Goal: Transaction & Acquisition: Book appointment/travel/reservation

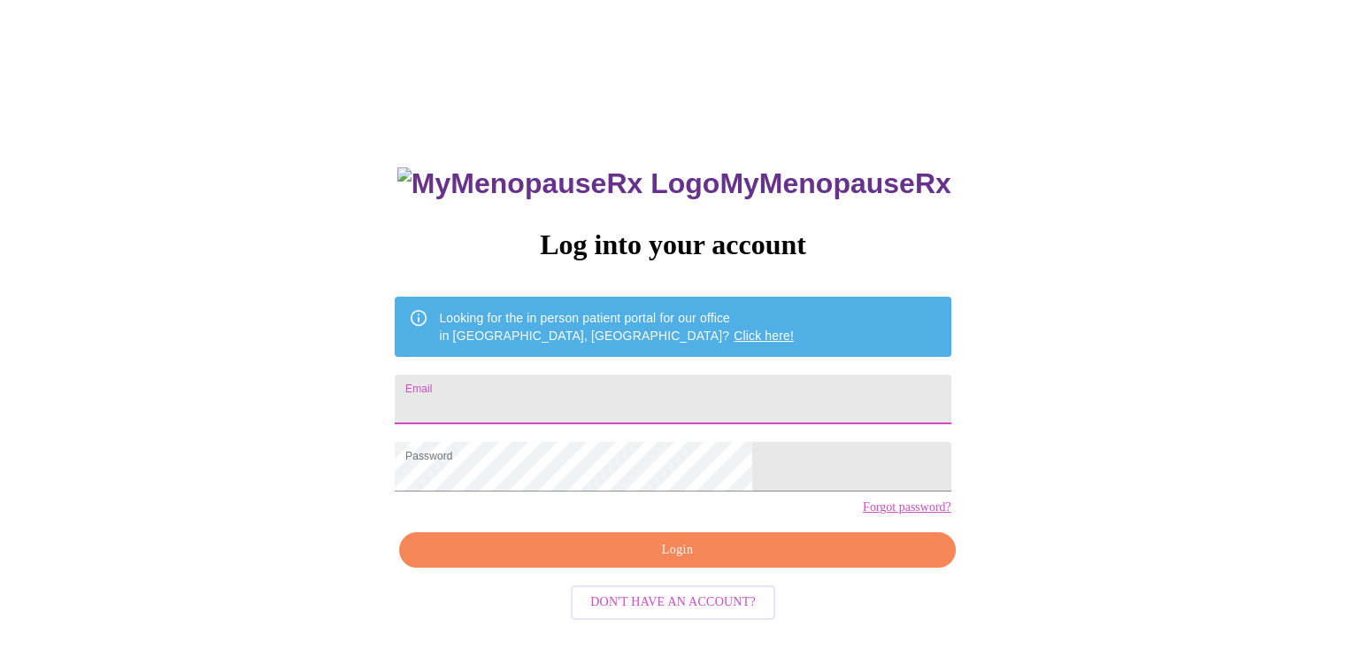
click at [610, 384] on input "Email" at bounding box center [673, 399] width 556 height 50
type input "[EMAIL_ADDRESS][DOMAIN_NAME]"
click at [652, 561] on span "Login" at bounding box center [677, 550] width 515 height 22
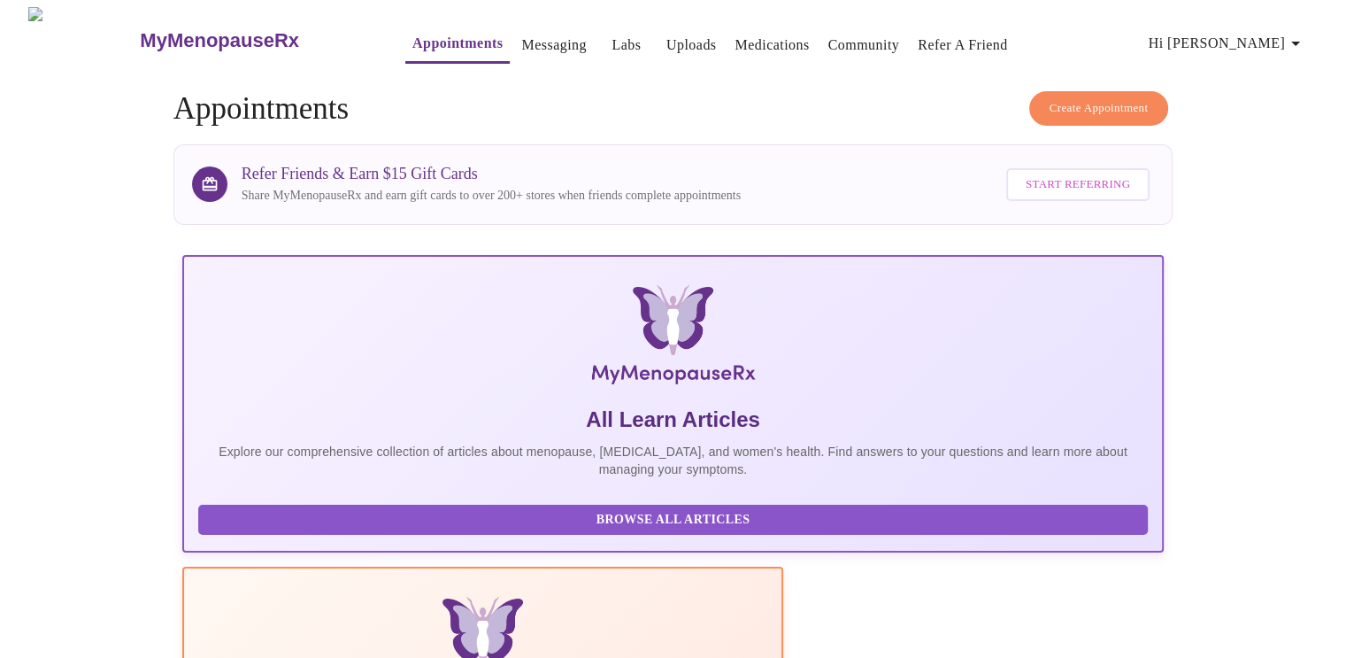
click at [1116, 106] on span "Create Appointment" at bounding box center [1099, 108] width 99 height 20
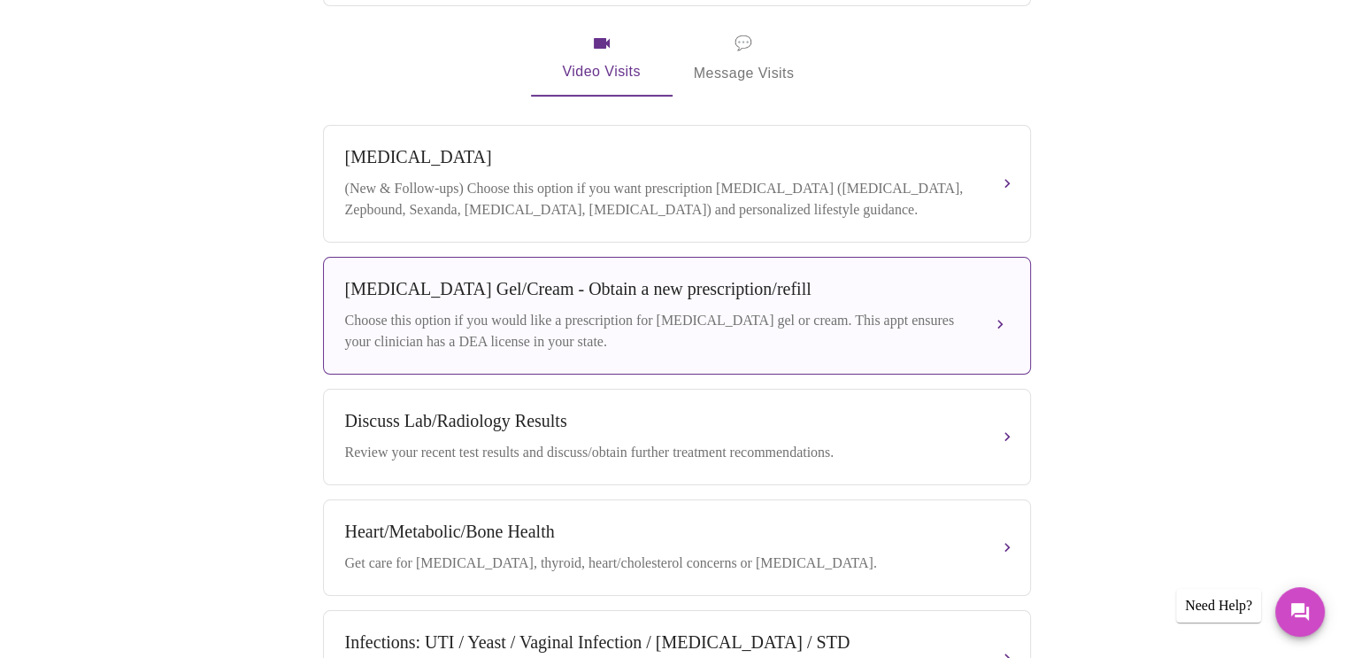
scroll to position [797, 0]
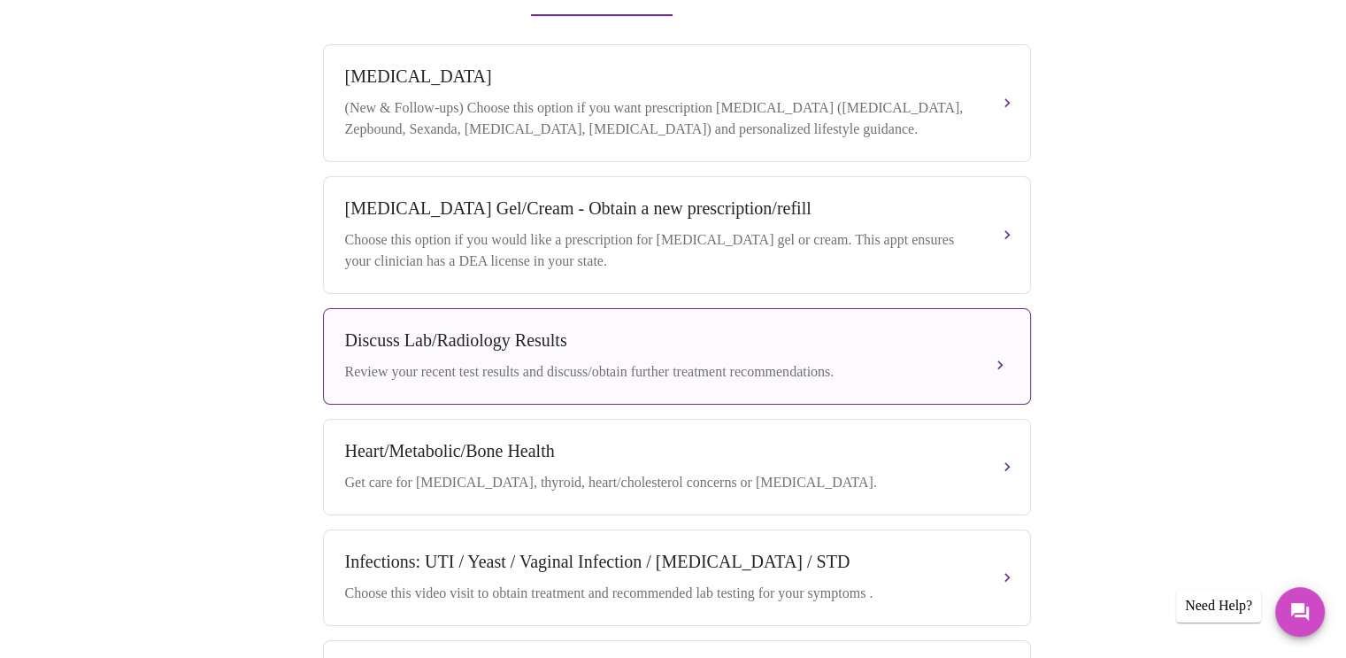
click at [986, 366] on div "Discuss Lab/Radiology Results Review your recent test results and discuss/obtai…" at bounding box center [677, 356] width 664 height 52
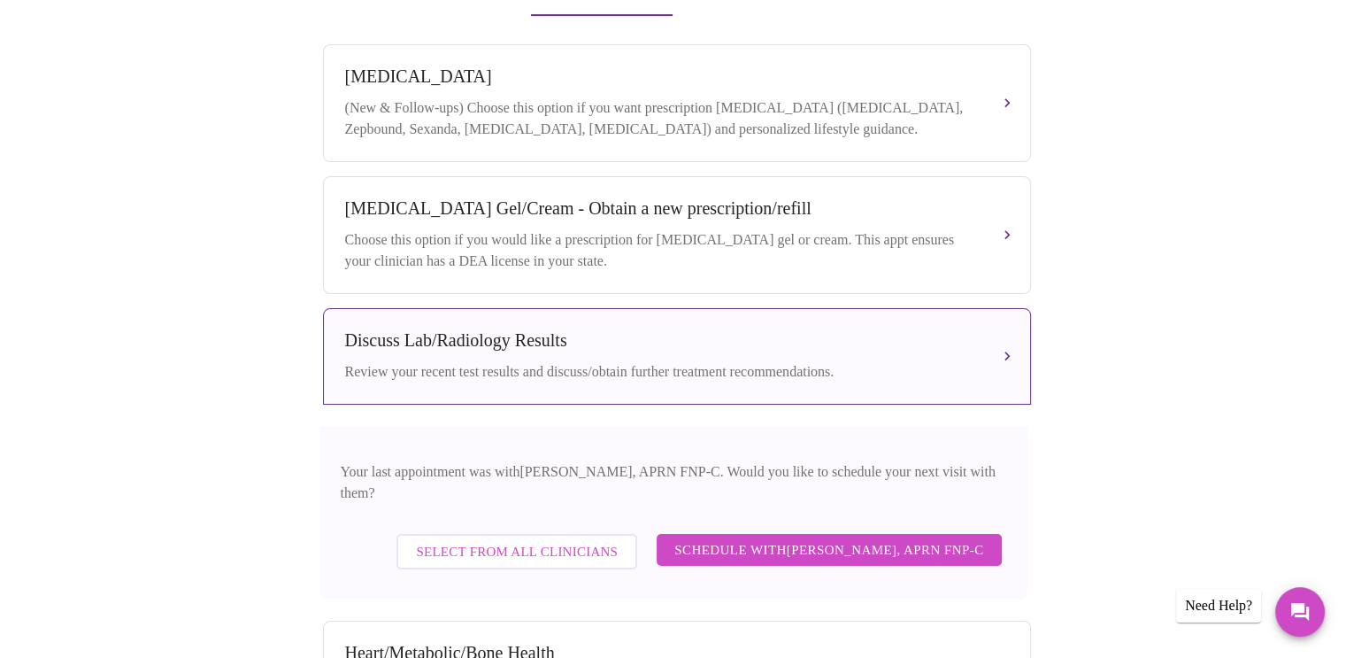
click at [818, 544] on span "Schedule with [PERSON_NAME], APRN FNP-C" at bounding box center [829, 549] width 309 height 23
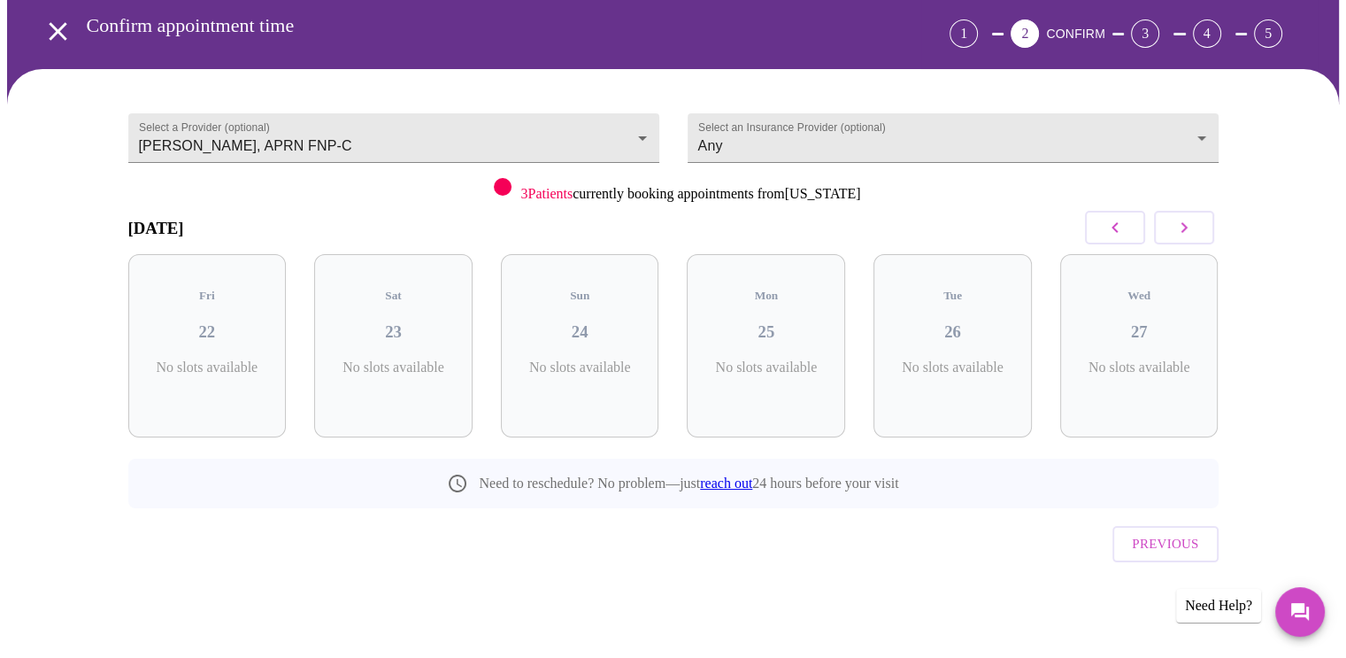
scroll to position [38, 0]
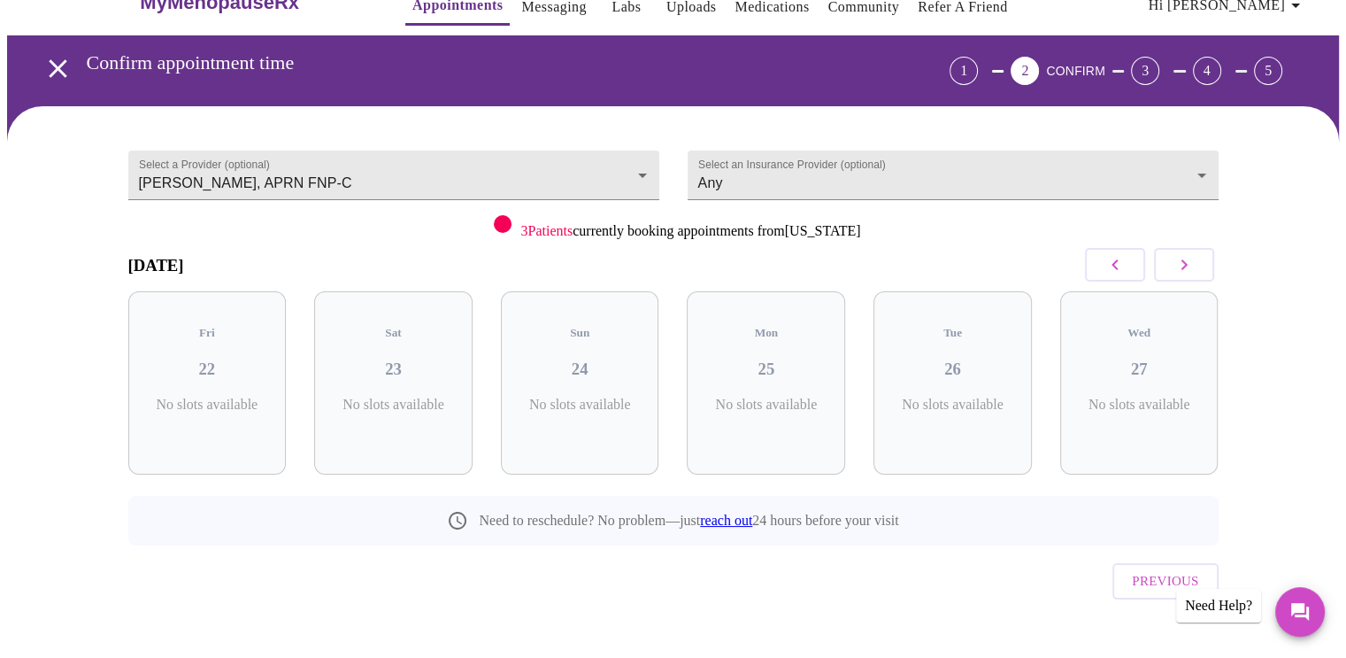
click at [1199, 266] on button "button" at bounding box center [1184, 265] width 60 height 34
click at [205, 367] on div "Tue 09 3 Slots Left ( 3 Total)" at bounding box center [207, 382] width 158 height 183
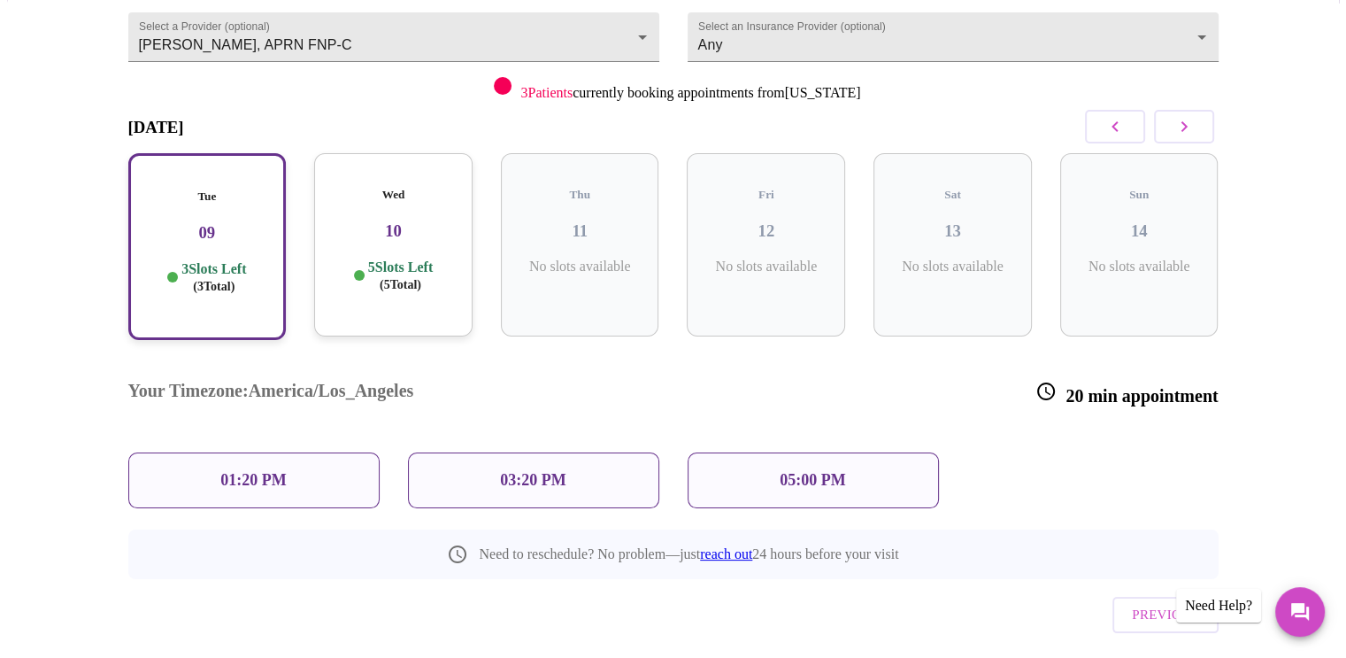
scroll to position [181, 0]
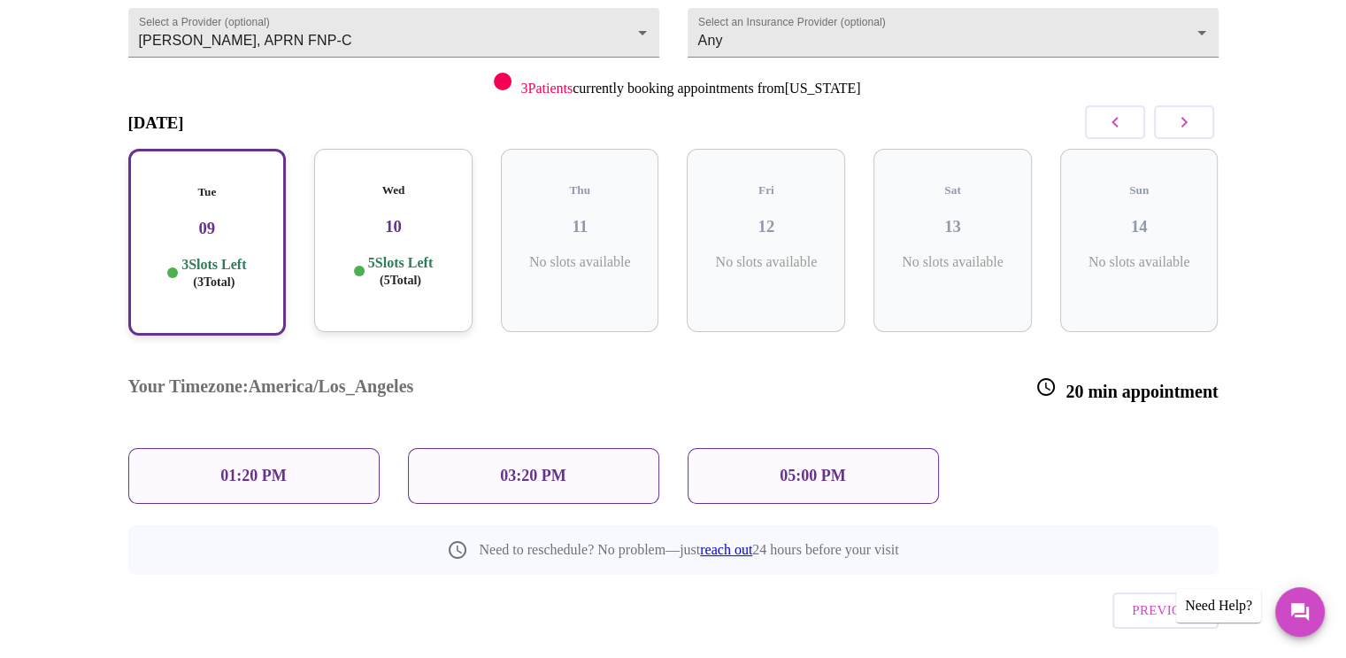
click at [533, 467] on p "03:20 PM" at bounding box center [533, 476] width 66 height 19
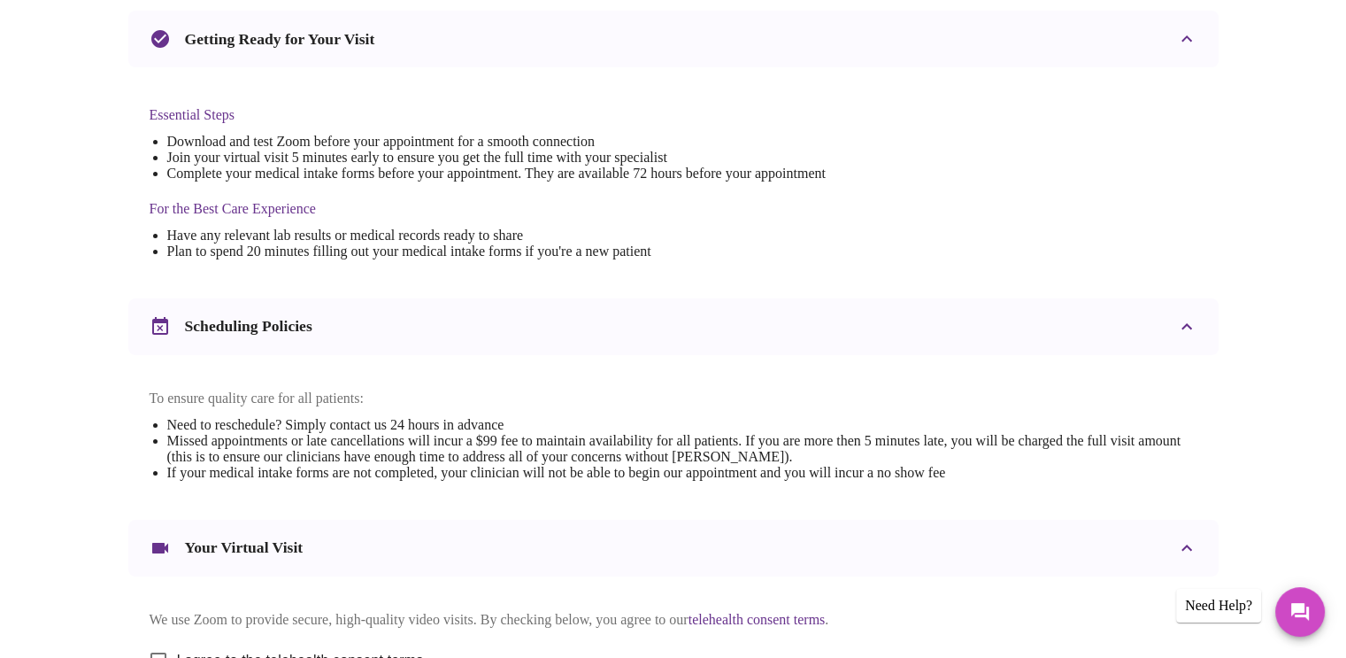
scroll to position [531, 0]
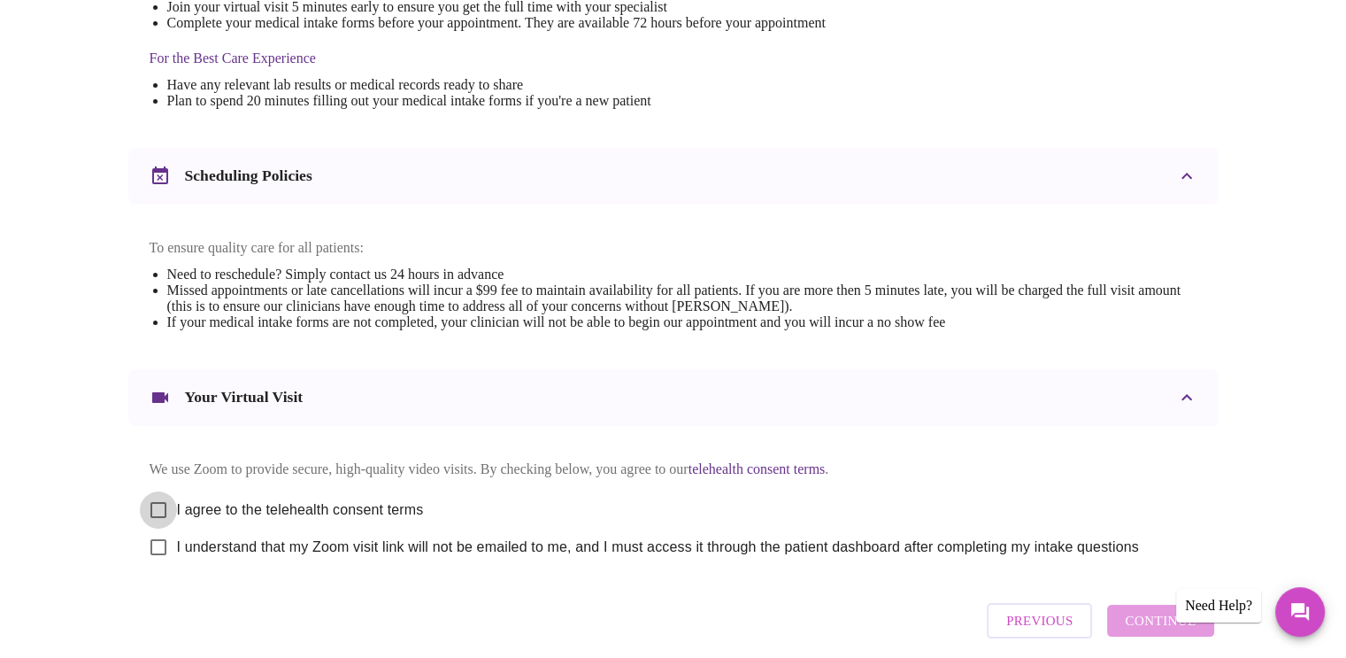
click at [158, 519] on input "I agree to the telehealth consent terms" at bounding box center [158, 509] width 37 height 37
checkbox input "true"
click at [163, 566] on input "I understand that my Zoom visit link will not be emailed to me, and I must acce…" at bounding box center [158, 546] width 37 height 37
checkbox input "true"
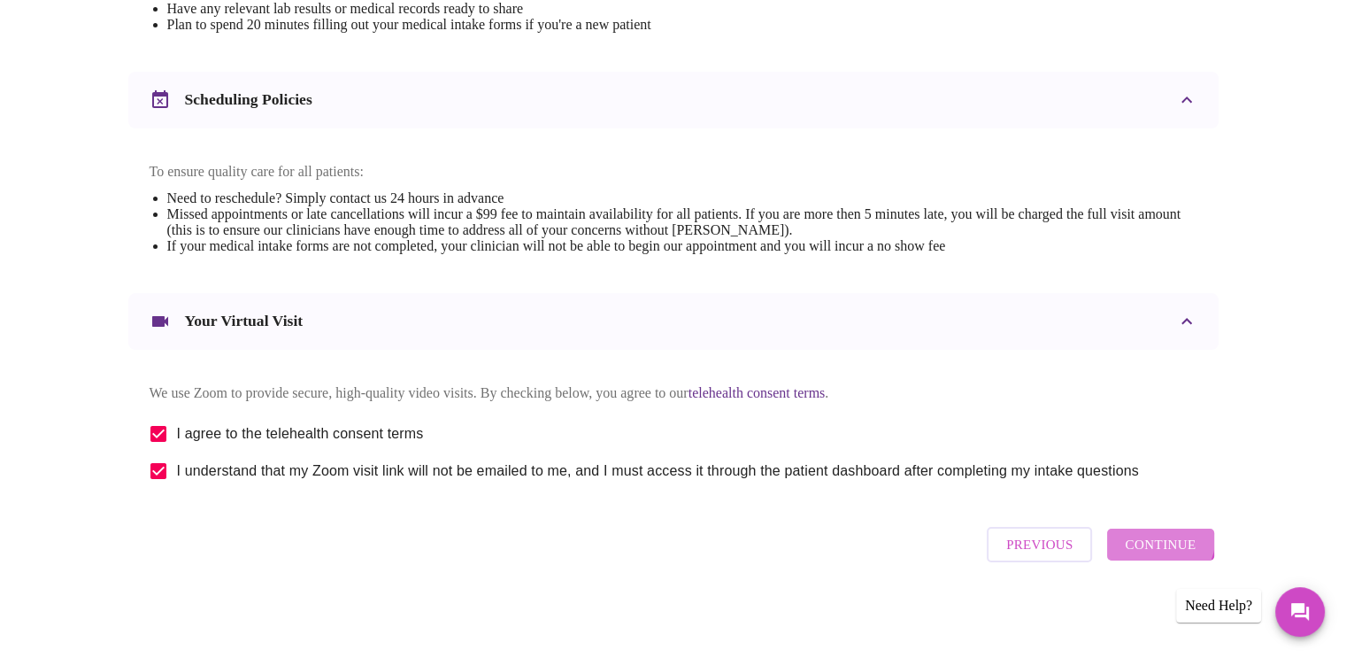
click at [1162, 546] on span "Continue" at bounding box center [1160, 544] width 71 height 23
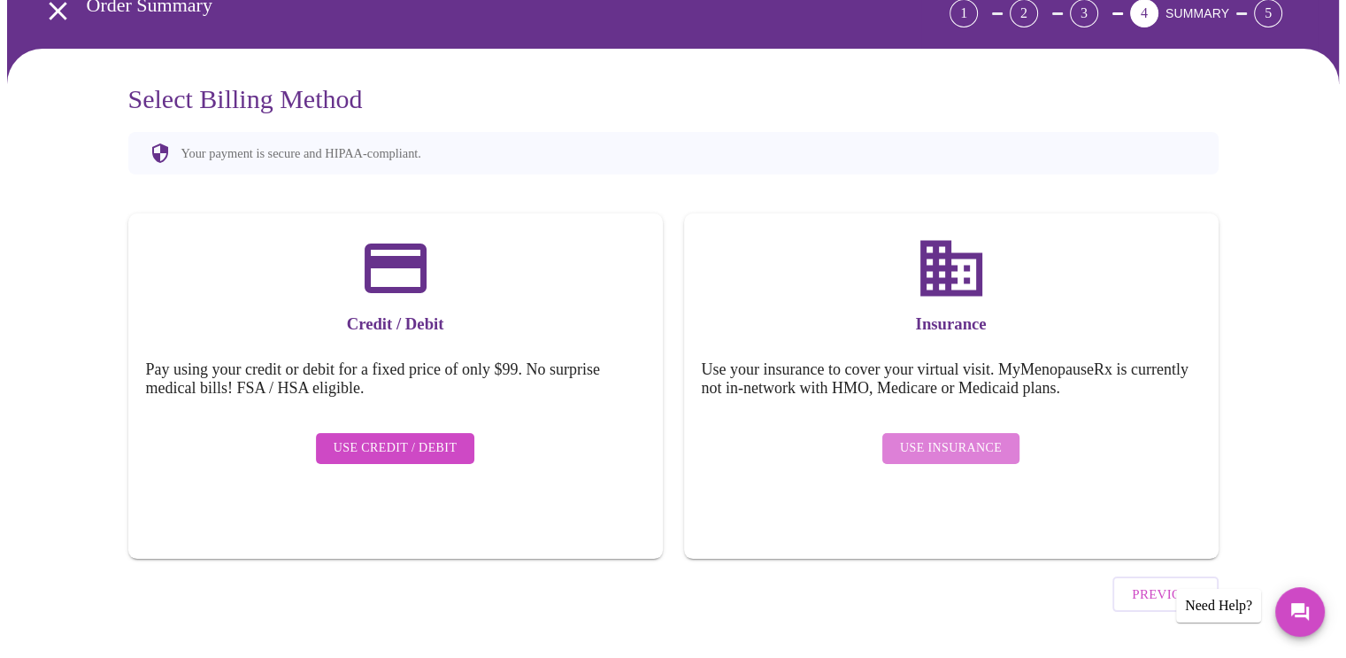
click at [976, 442] on span "Use Insurance" at bounding box center [951, 448] width 102 height 22
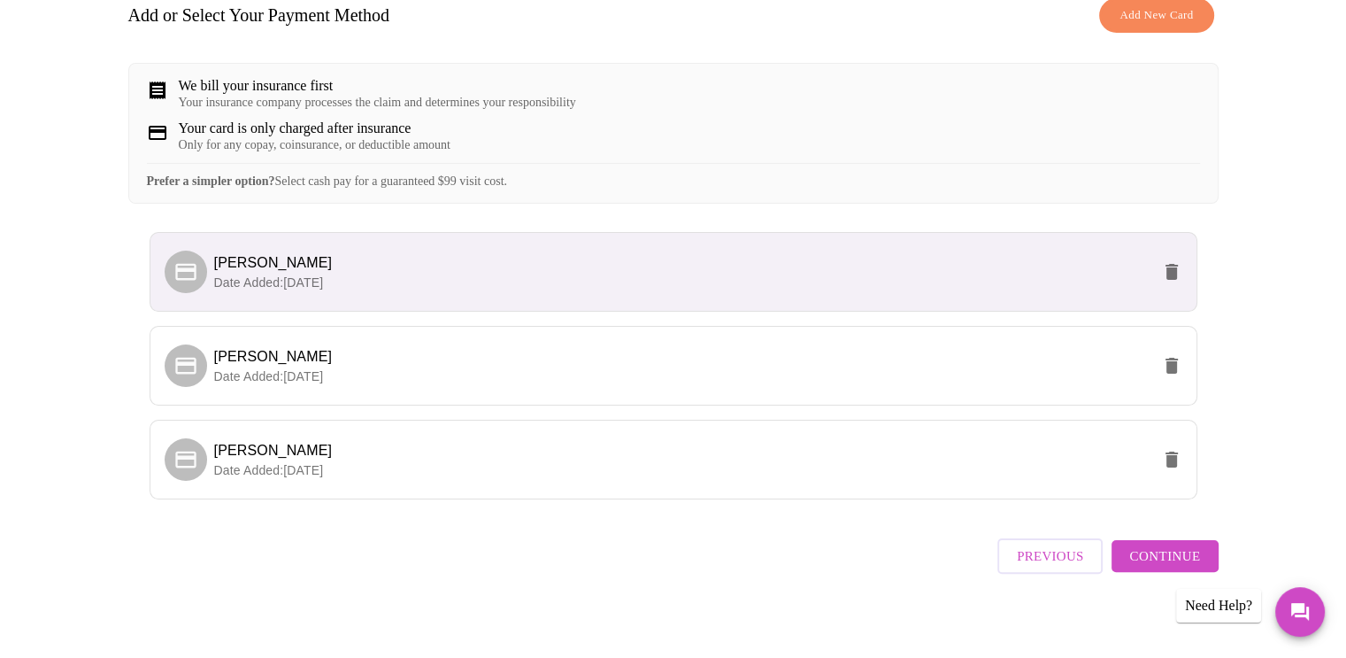
scroll to position [296, 0]
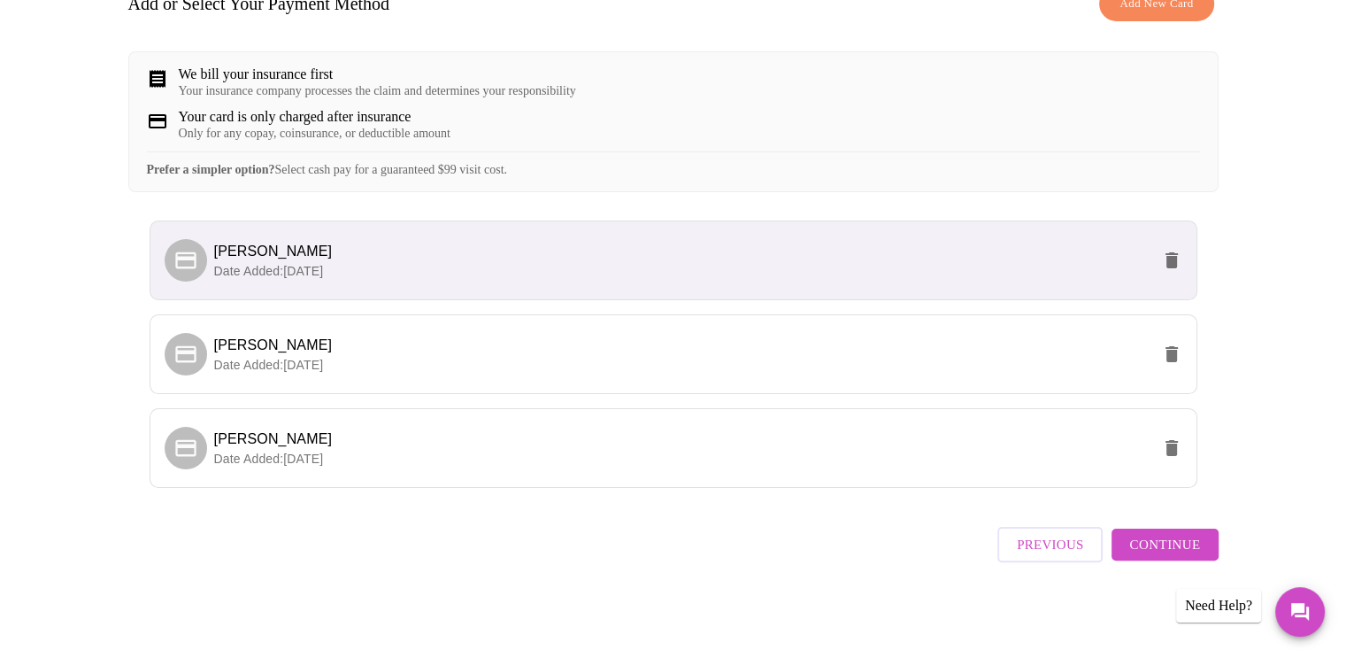
click at [1172, 544] on span "Continue" at bounding box center [1165, 544] width 71 height 23
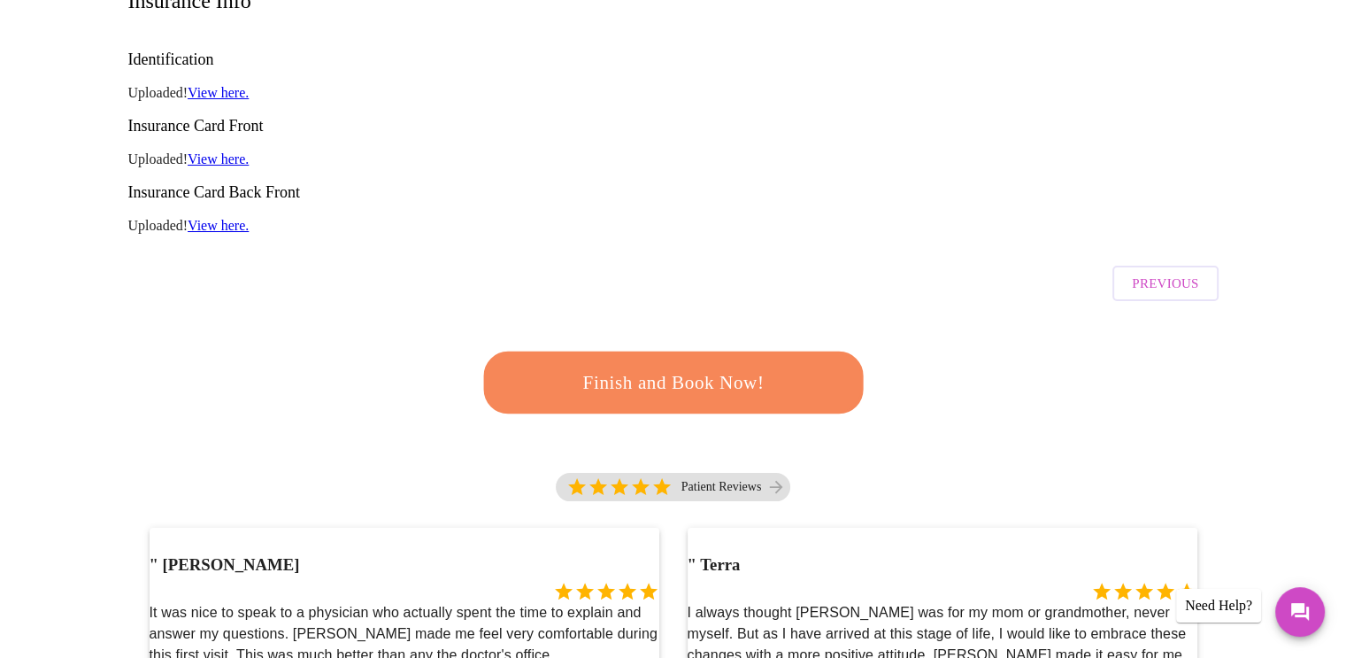
click at [679, 366] on span "Finish and Book Now!" at bounding box center [673, 383] width 333 height 34
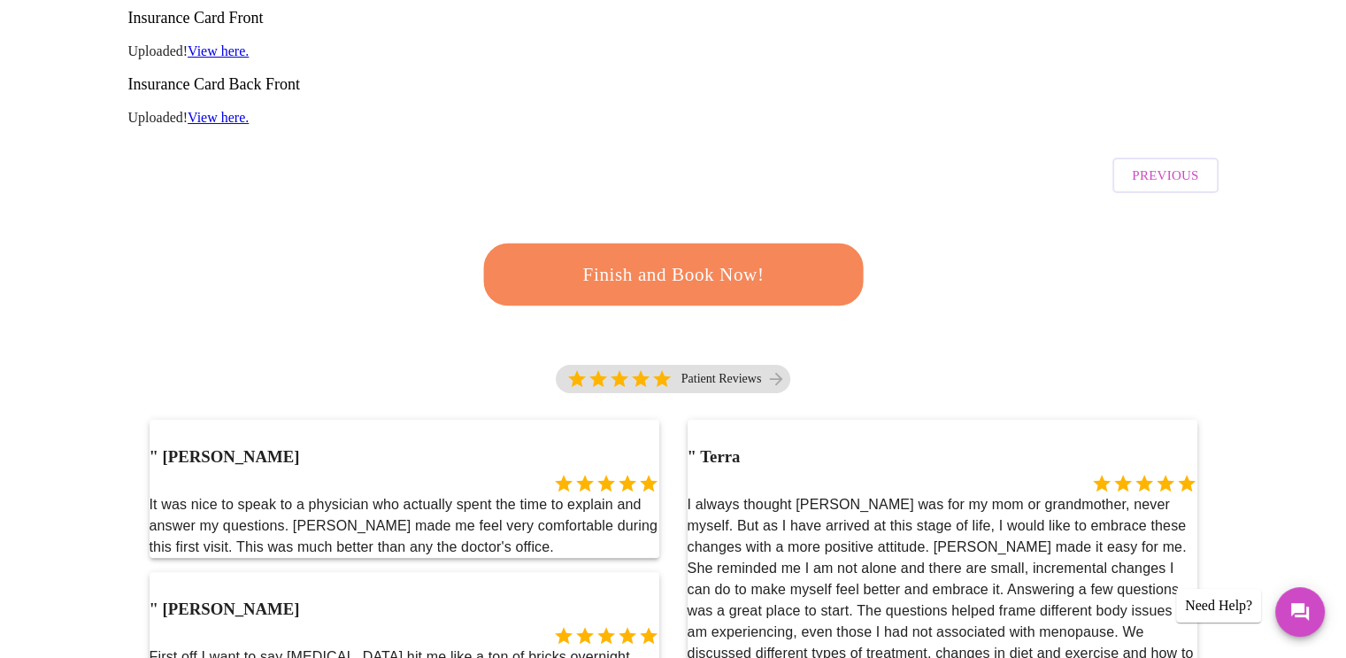
scroll to position [407, 0]
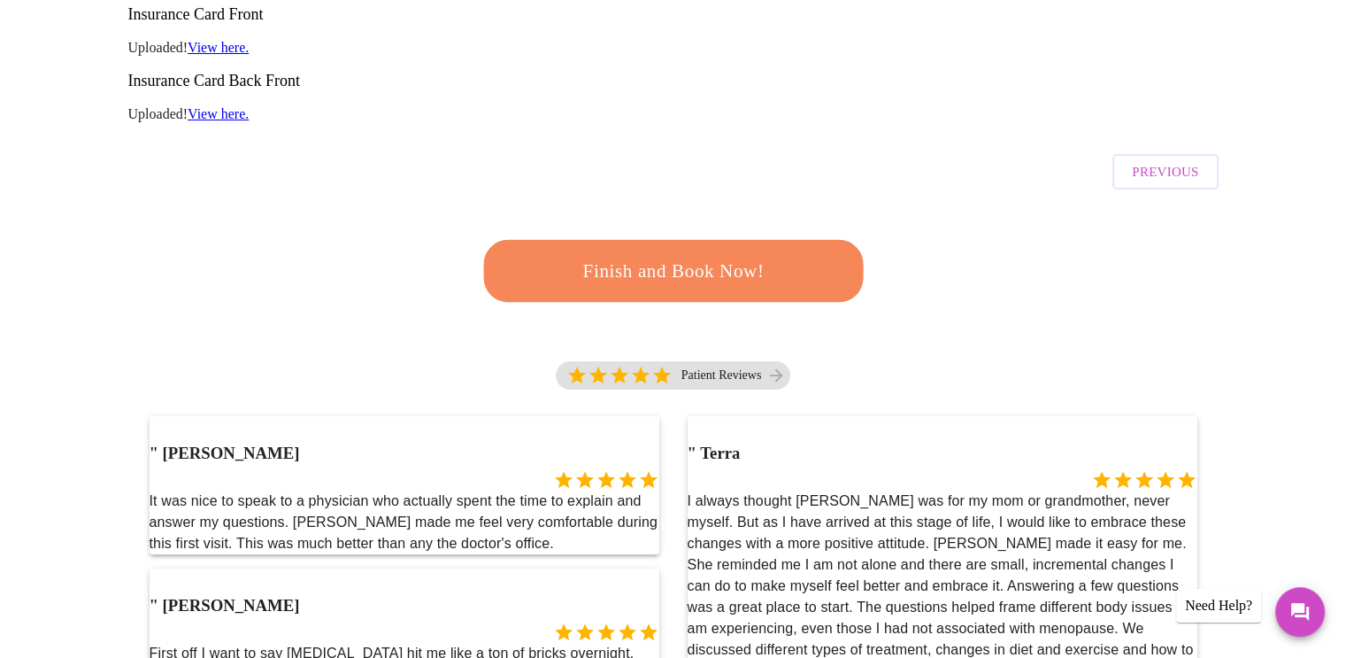
click at [1191, 160] on span "Previous" at bounding box center [1165, 171] width 66 height 23
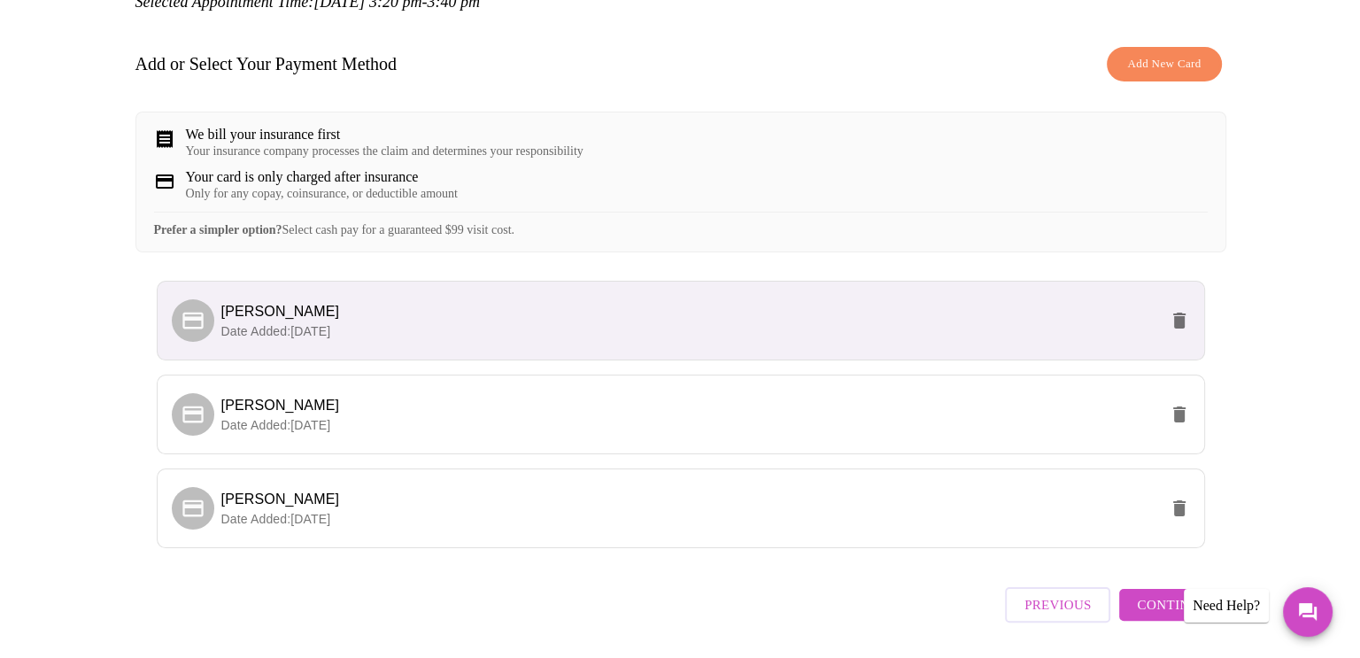
scroll to position [266, 0]
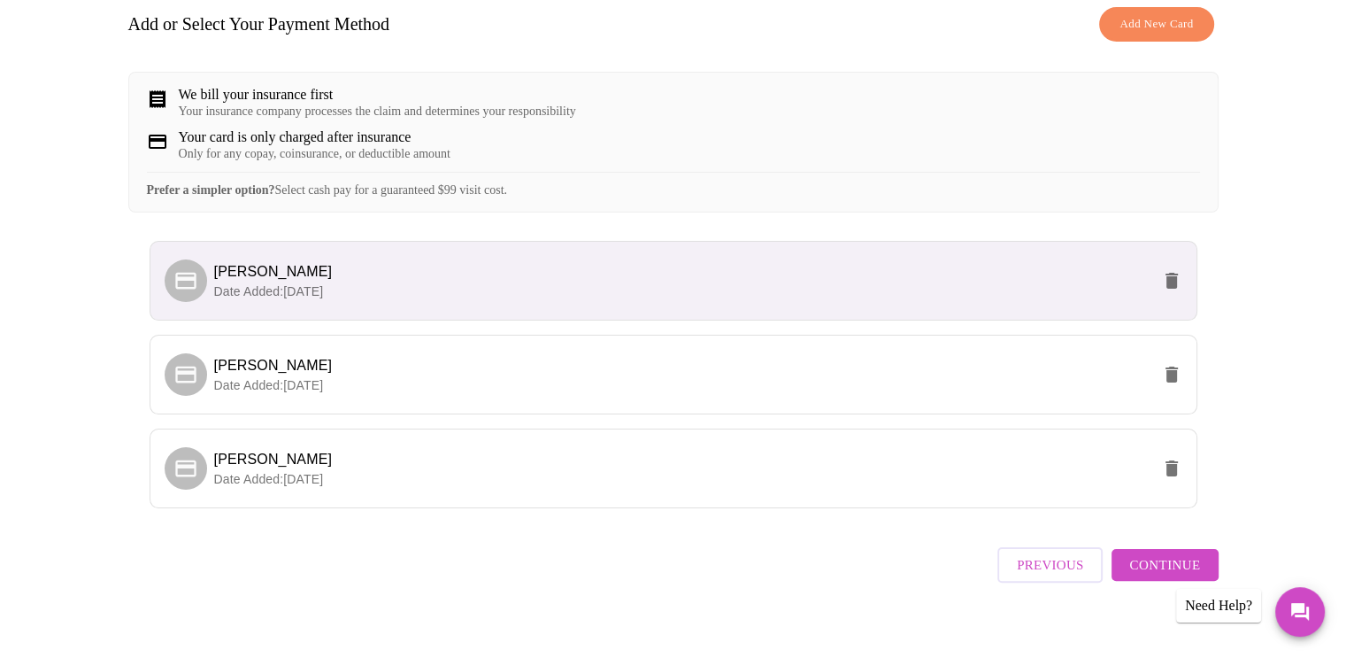
click at [1173, 289] on icon "delete" at bounding box center [1172, 281] width 12 height 16
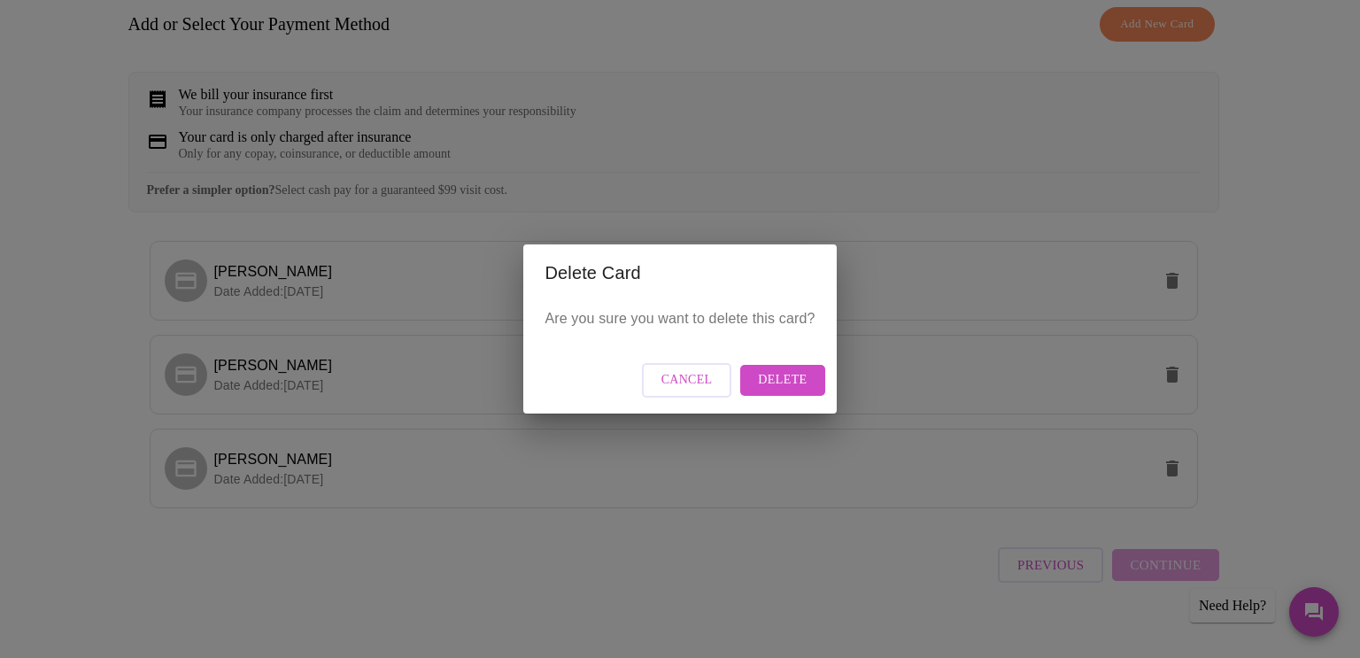
click at [774, 384] on span "Delete" at bounding box center [782, 380] width 49 height 22
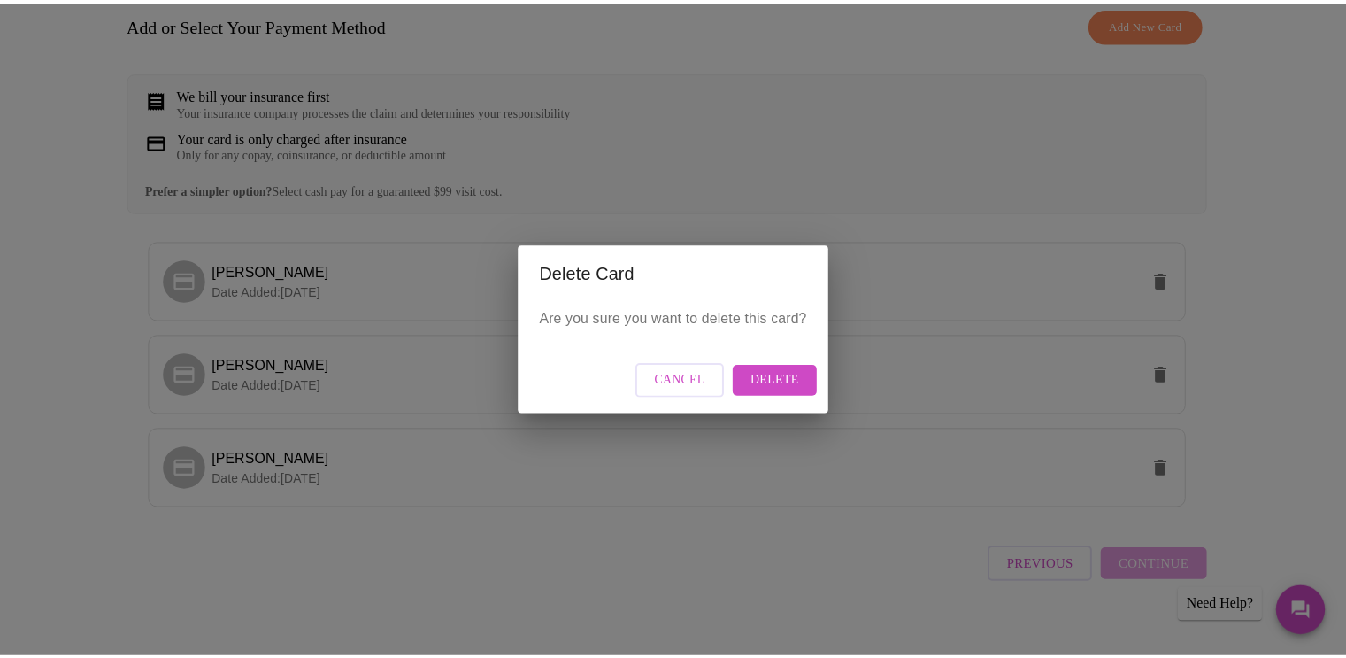
scroll to position [0, 0]
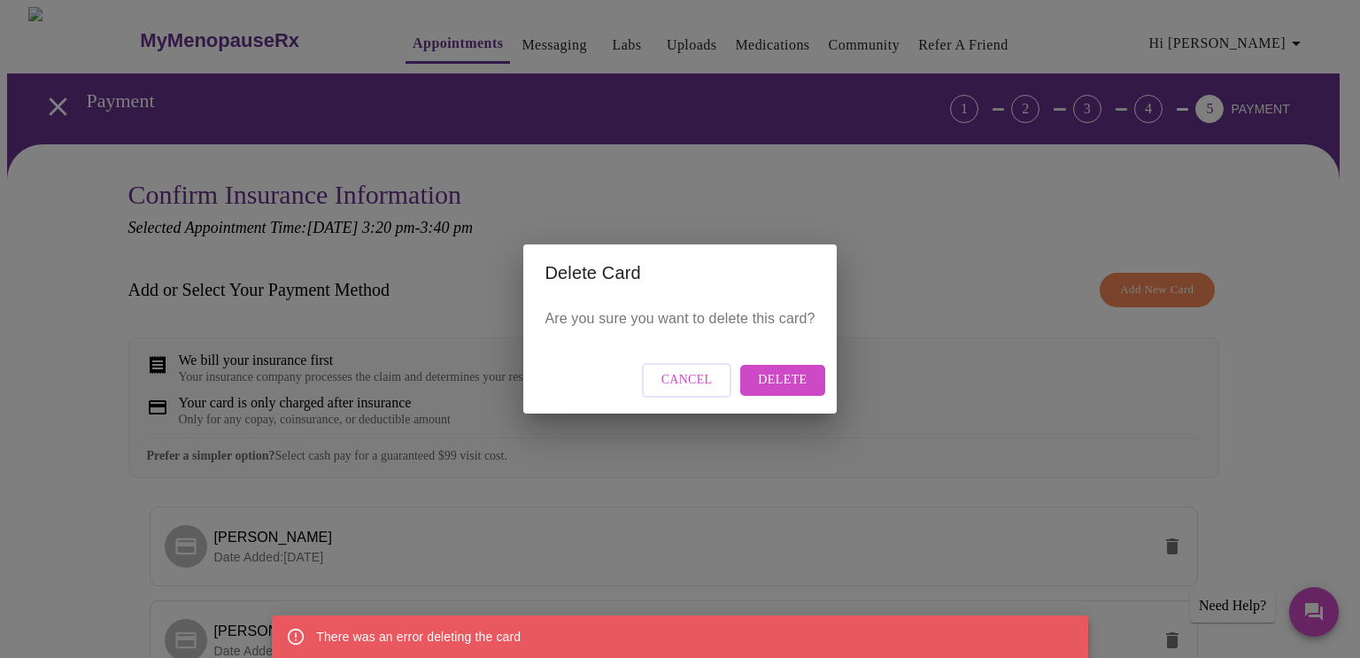
click at [788, 377] on span "Delete" at bounding box center [782, 380] width 49 height 22
click at [783, 380] on span "Delete" at bounding box center [782, 380] width 49 height 22
click at [793, 383] on span "Delete" at bounding box center [782, 380] width 49 height 22
click at [713, 382] on button "Cancel" at bounding box center [687, 380] width 90 height 35
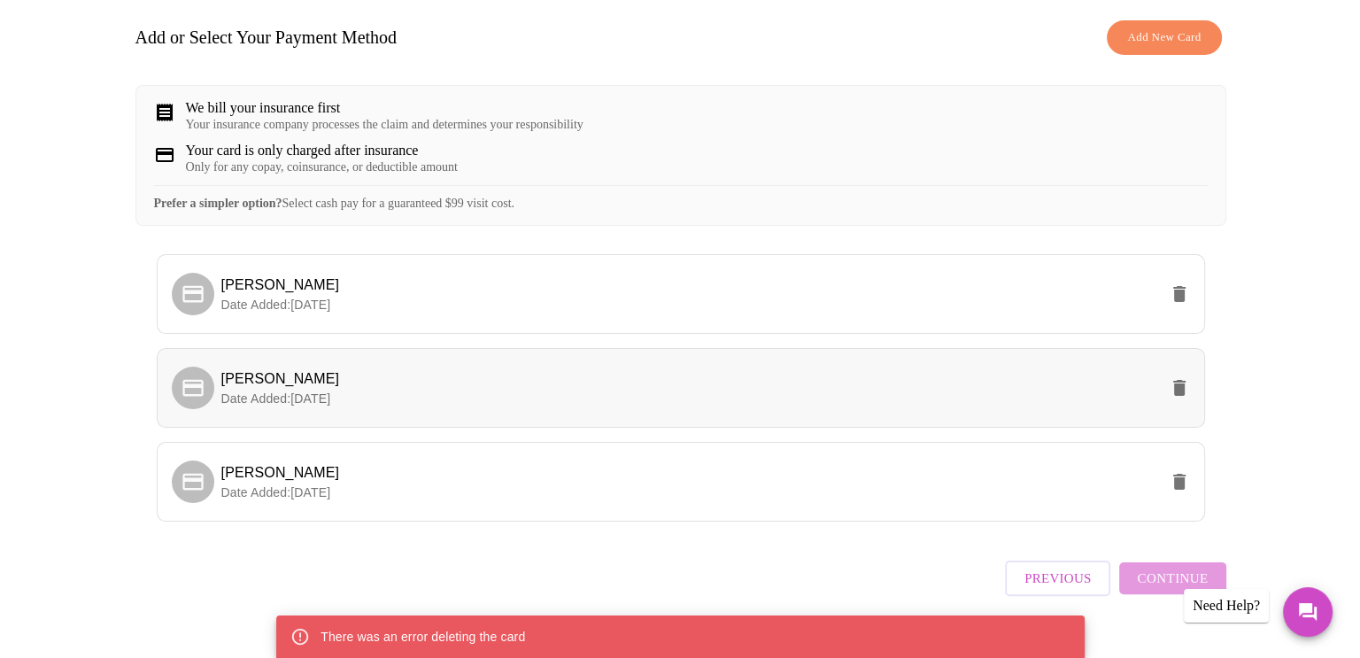
scroll to position [266, 0]
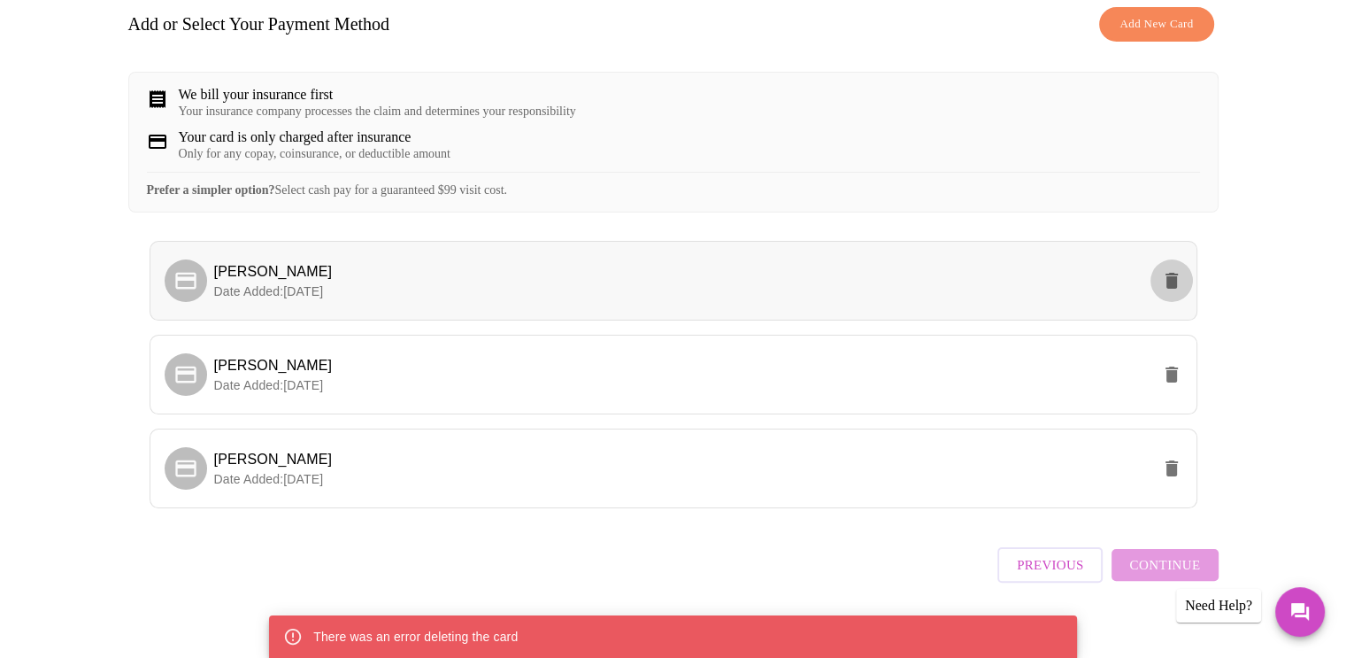
click at [1163, 291] on icon "delete" at bounding box center [1171, 280] width 21 height 21
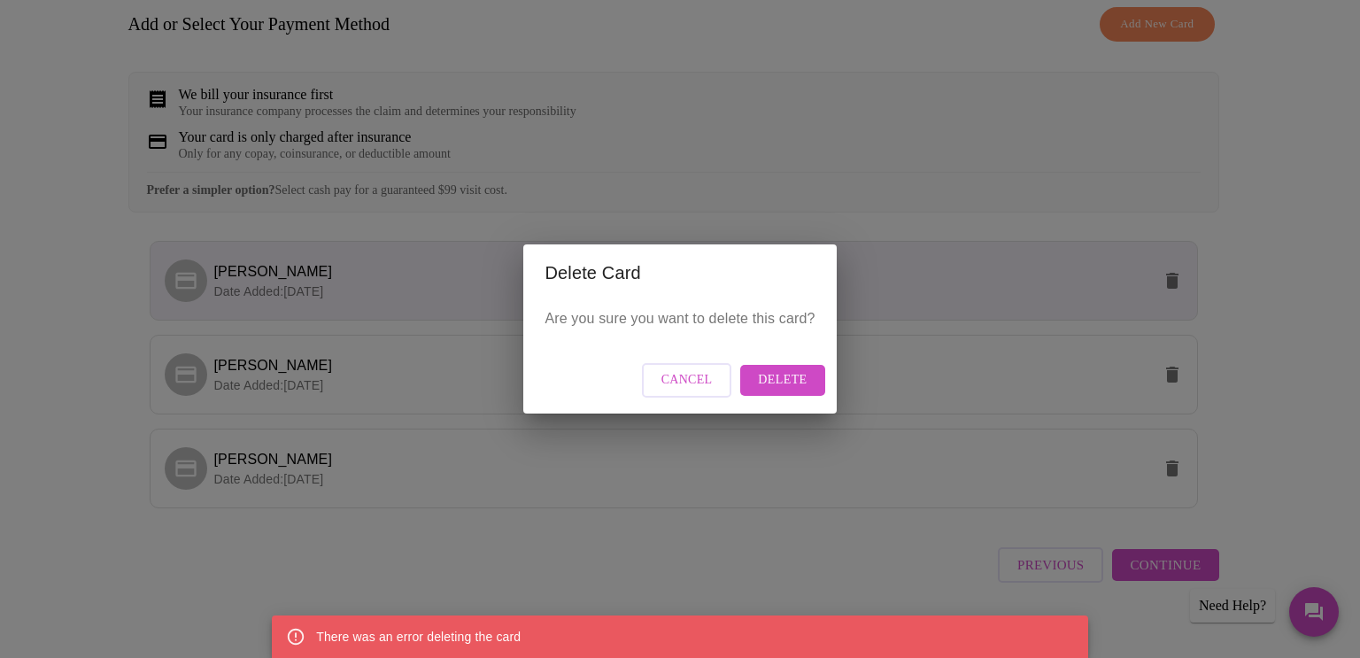
click at [793, 380] on span "Delete" at bounding box center [782, 380] width 49 height 22
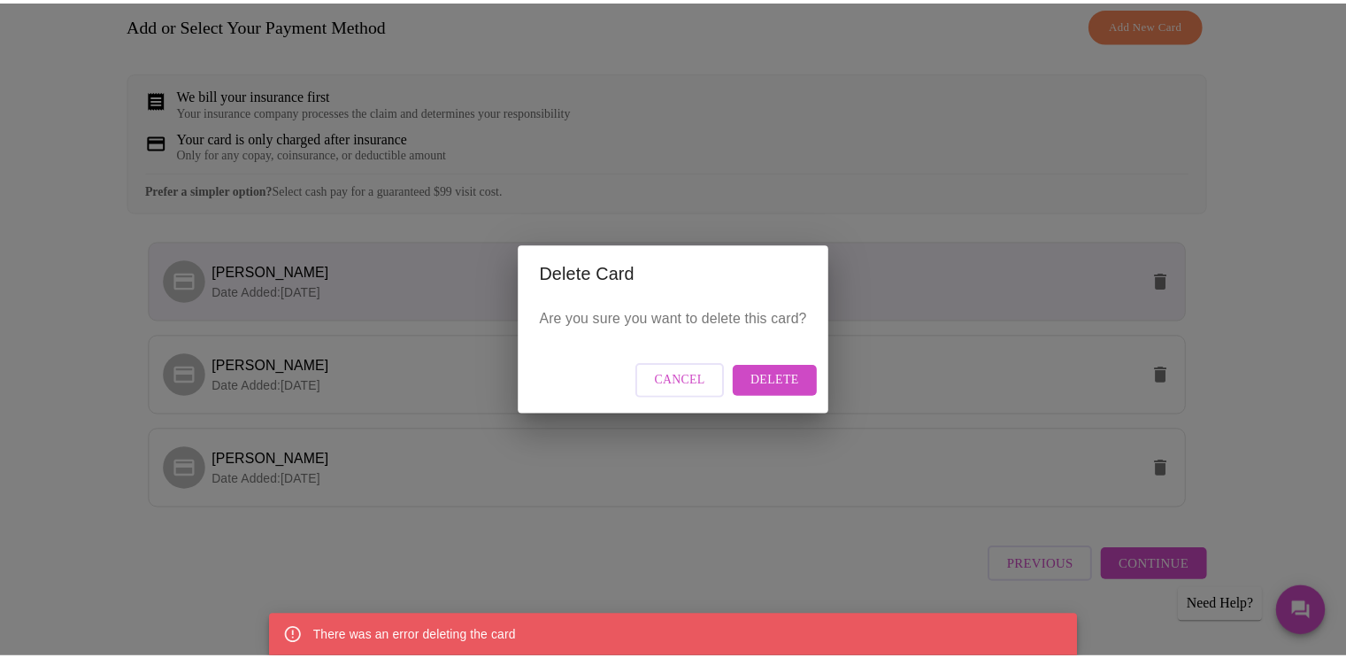
scroll to position [0, 0]
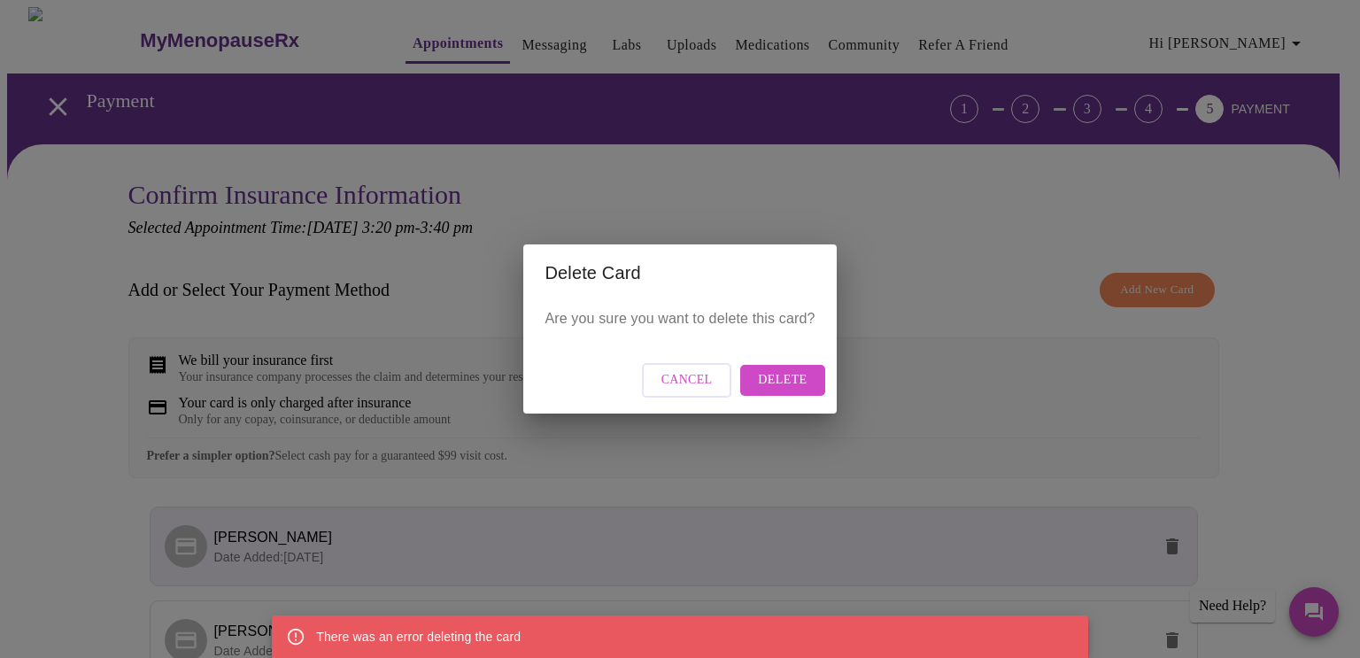
click at [700, 379] on span "Cancel" at bounding box center [686, 380] width 51 height 22
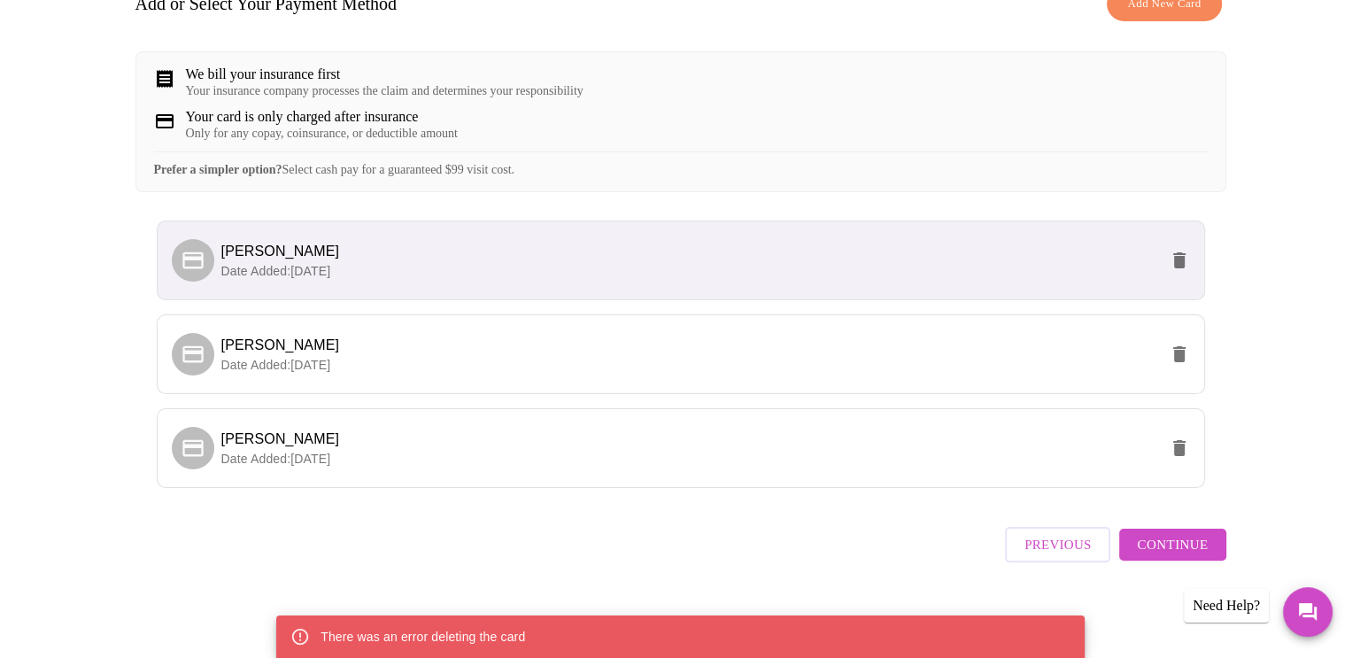
scroll to position [296, 0]
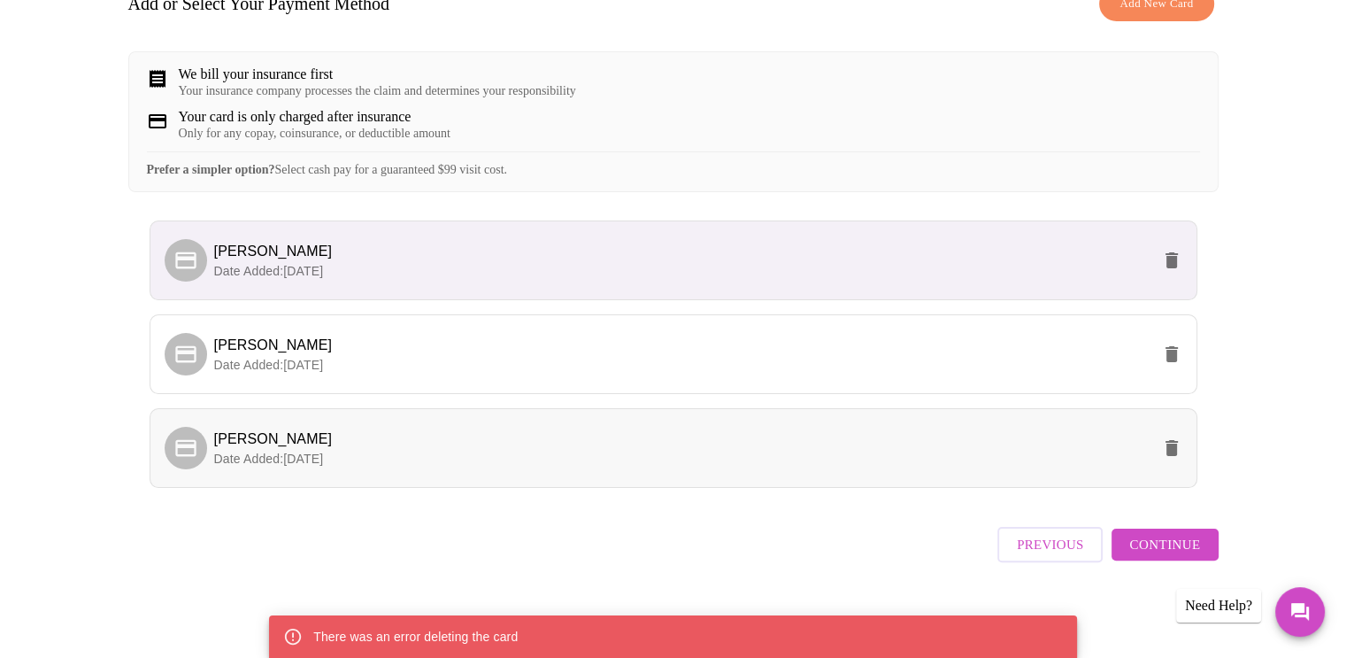
click at [1168, 452] on icon "delete" at bounding box center [1172, 448] width 12 height 16
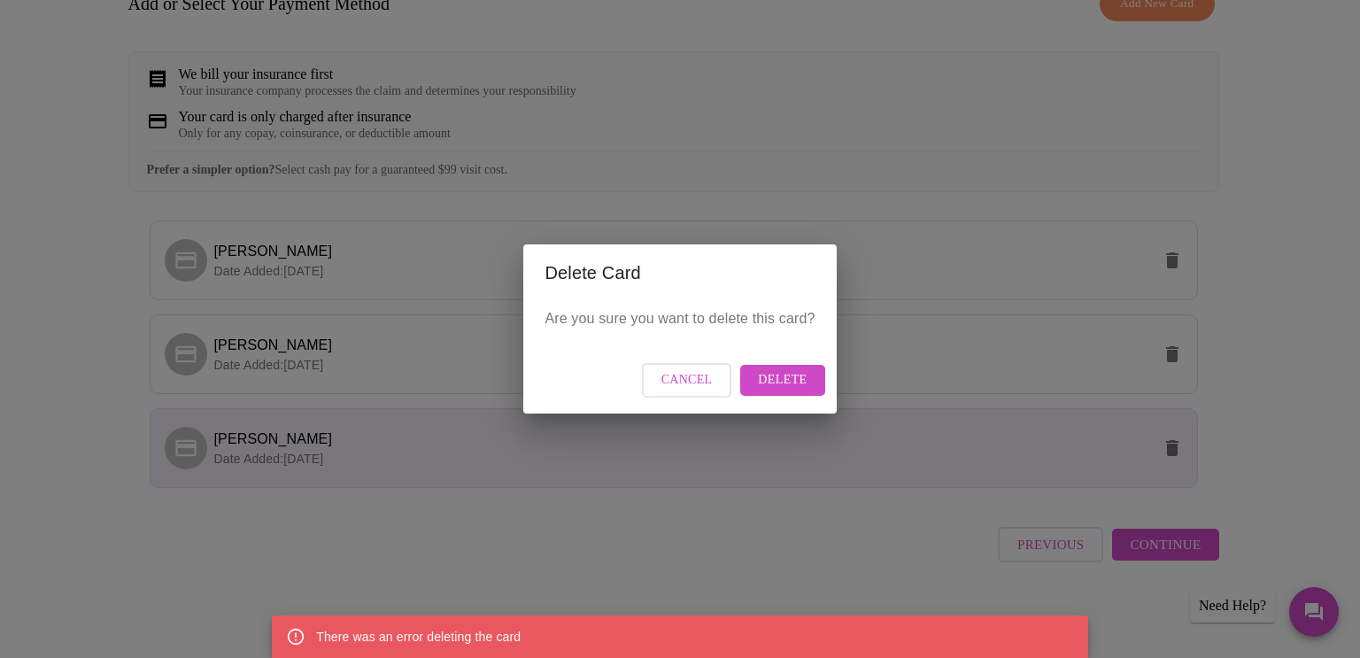
click at [819, 384] on button "Delete" at bounding box center [782, 380] width 84 height 31
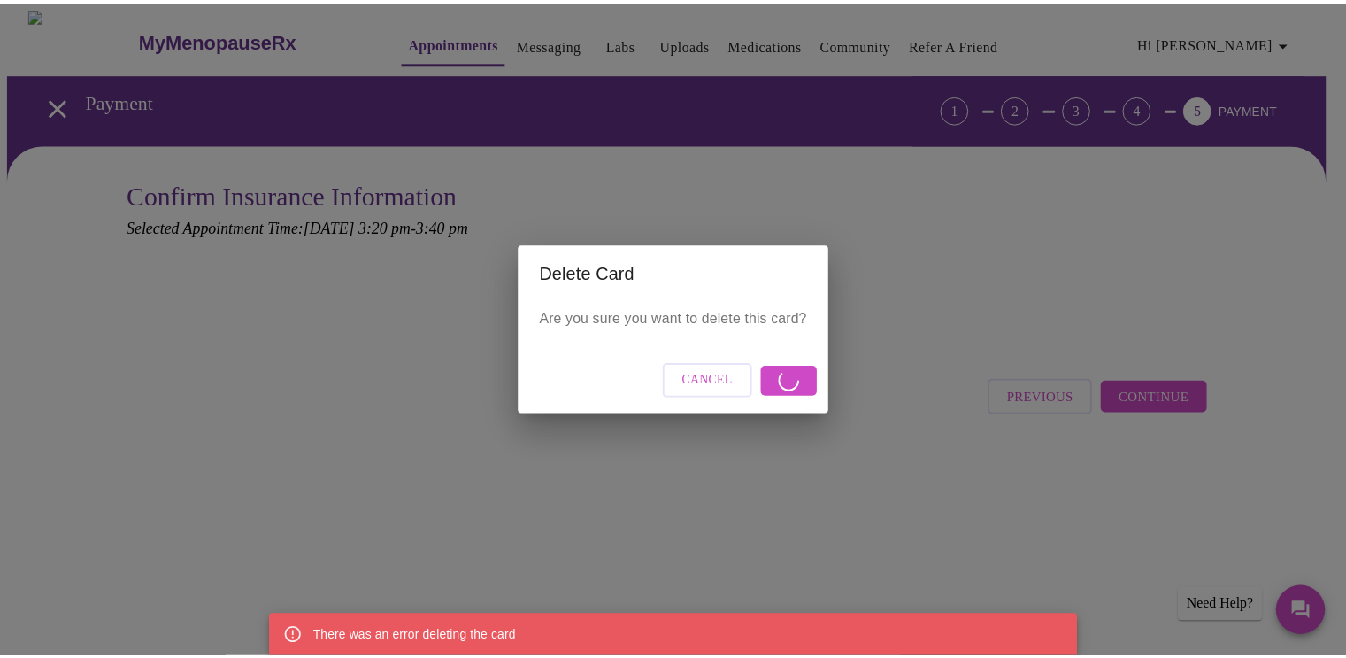
scroll to position [0, 0]
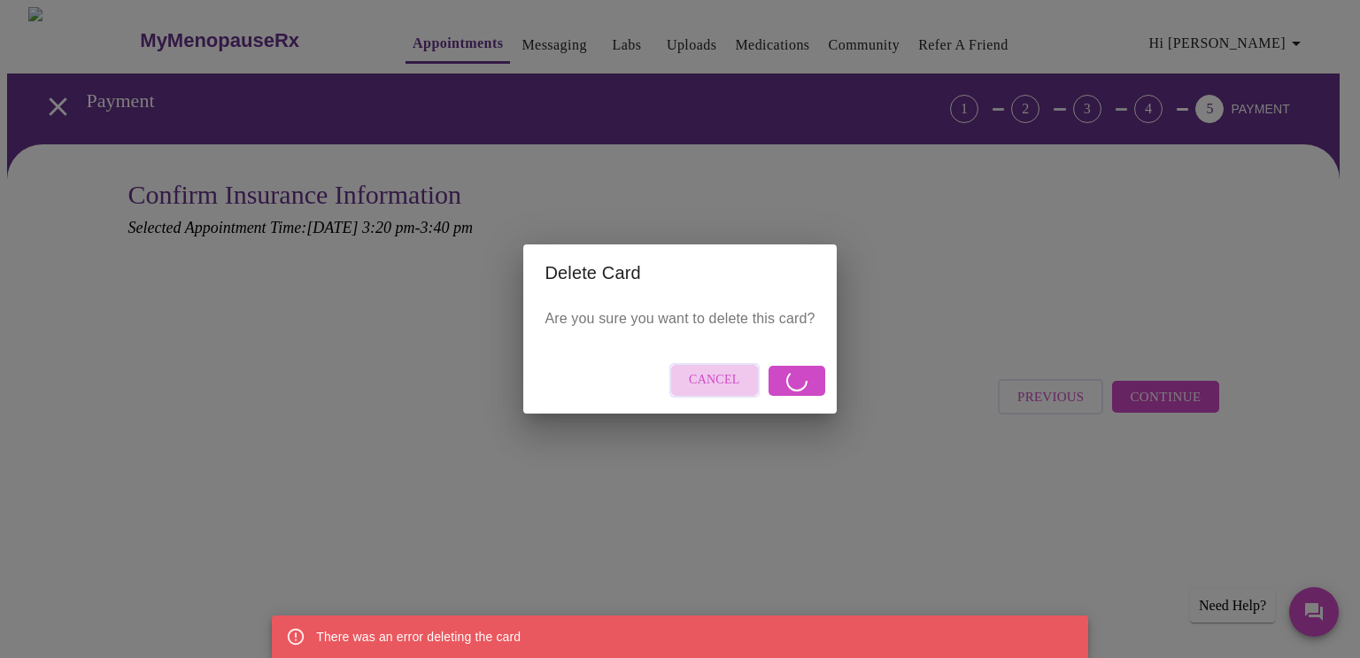
click at [715, 372] on span "Cancel" at bounding box center [714, 380] width 51 height 22
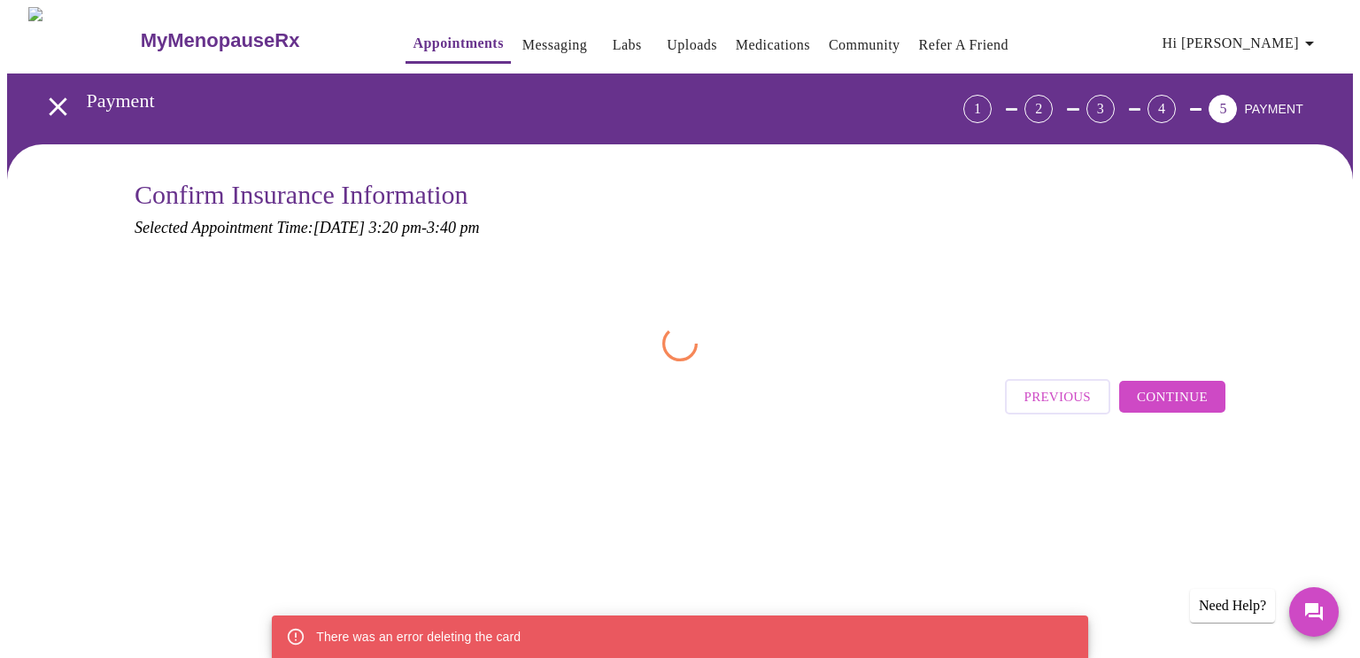
click at [1068, 389] on span "Previous" at bounding box center [1057, 396] width 66 height 23
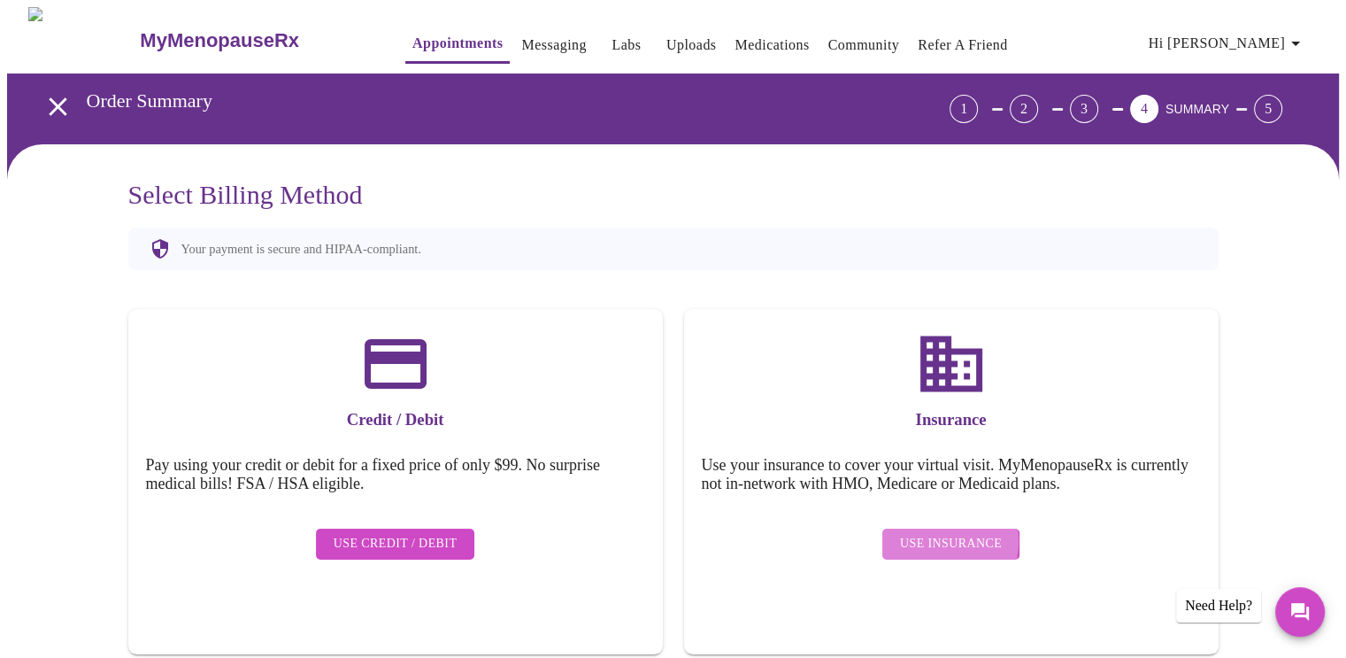
click at [937, 533] on span "Use Insurance" at bounding box center [951, 544] width 102 height 22
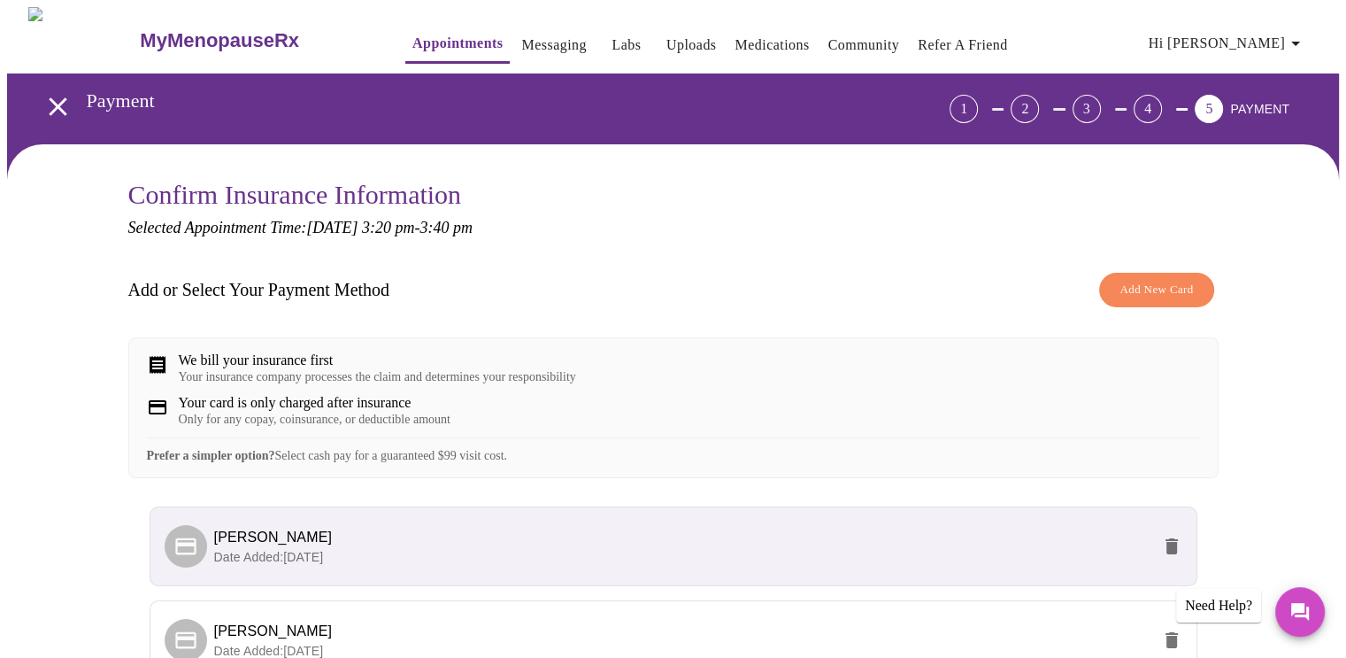
click at [1148, 289] on span "Add New Card" at bounding box center [1156, 290] width 73 height 20
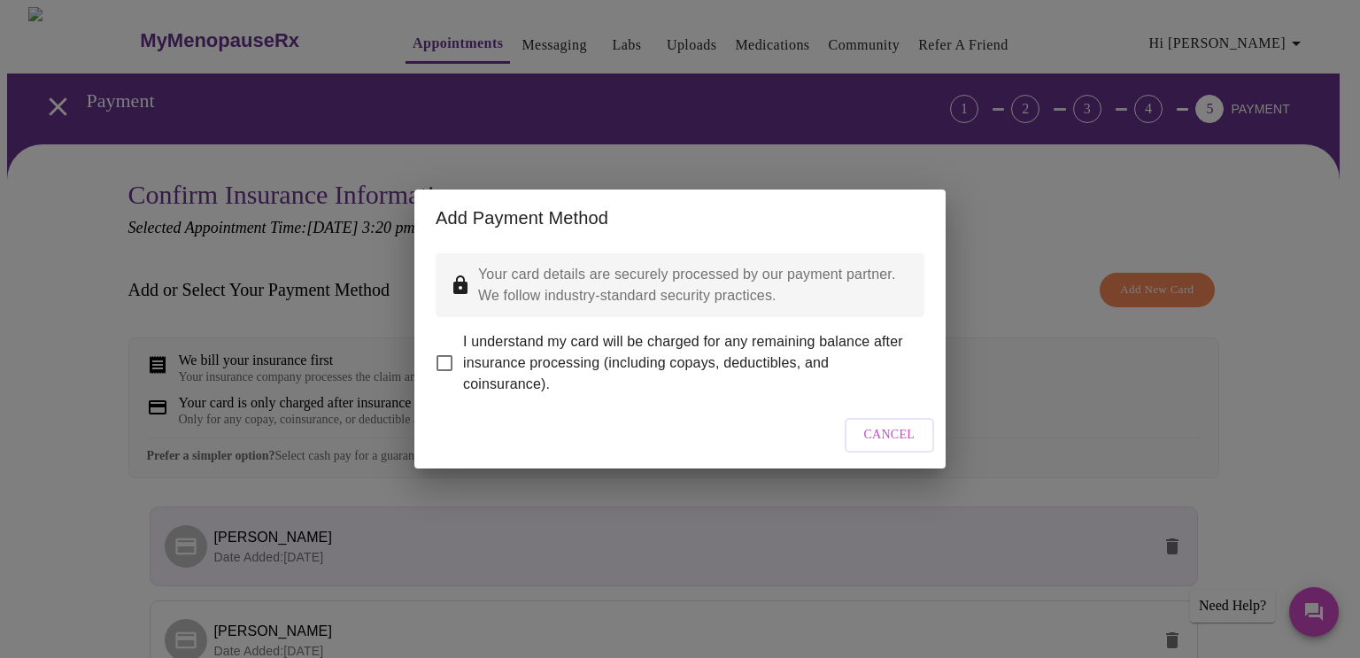
click at [448, 346] on input "I understand my card will be charged for any remaining balance after insurance …" at bounding box center [444, 362] width 37 height 37
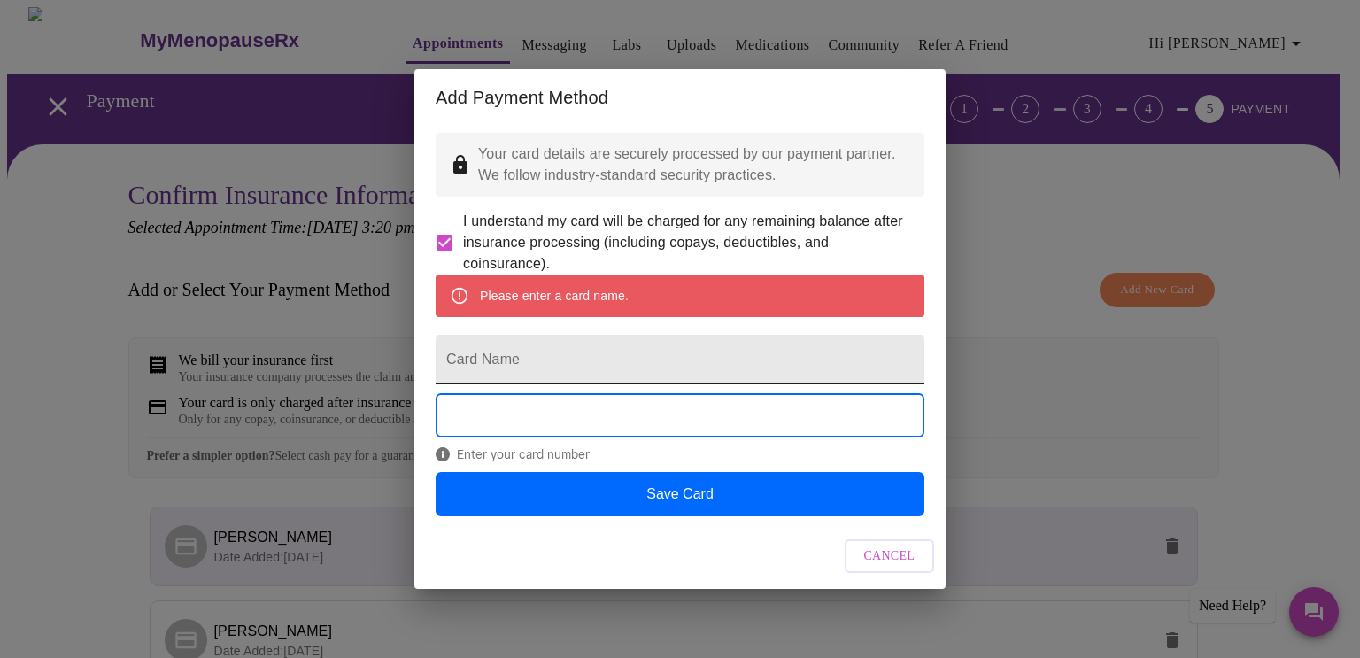
click at [521, 362] on input "Card Name" at bounding box center [680, 360] width 489 height 50
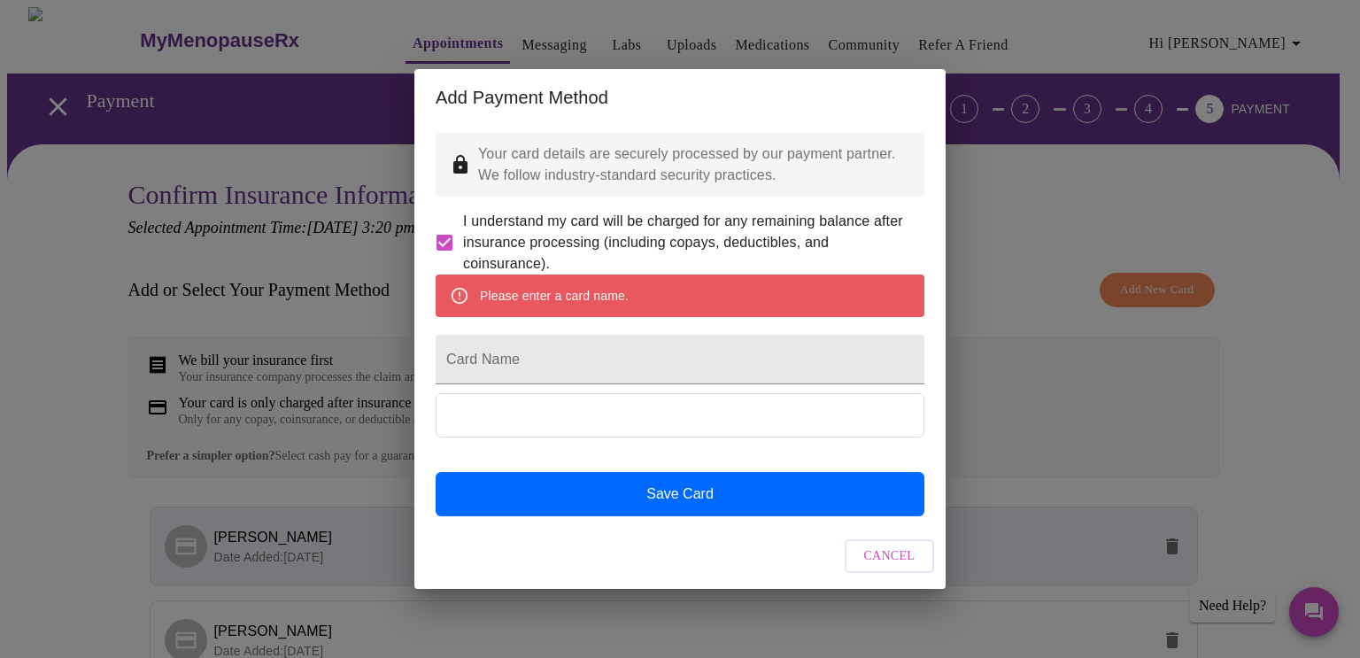
click at [620, 241] on span "I understand my card will be charged for any remaining balance after insurance …" at bounding box center [686, 243] width 447 height 64
click at [463, 241] on input "I understand my card will be charged for any remaining balance after insurance …" at bounding box center [444, 242] width 37 height 37
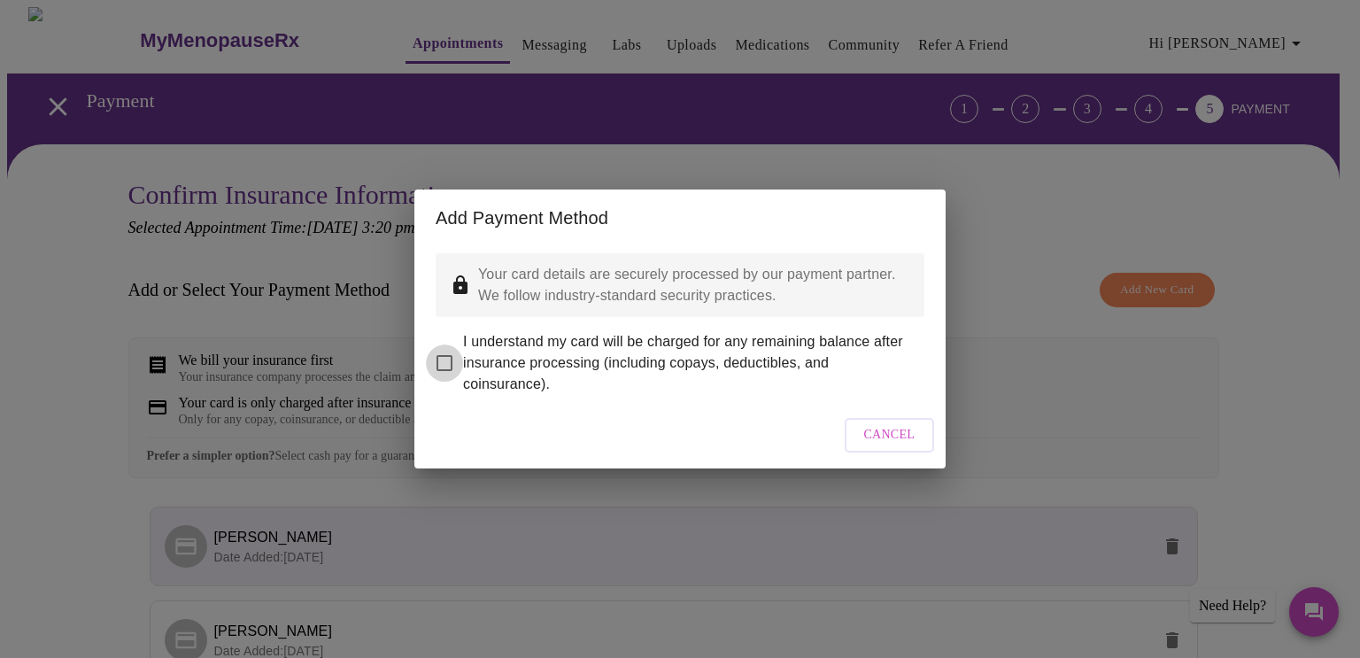
click at [444, 347] on input "I understand my card will be charged for any remaining balance after insurance …" at bounding box center [444, 362] width 37 height 37
checkbox input "true"
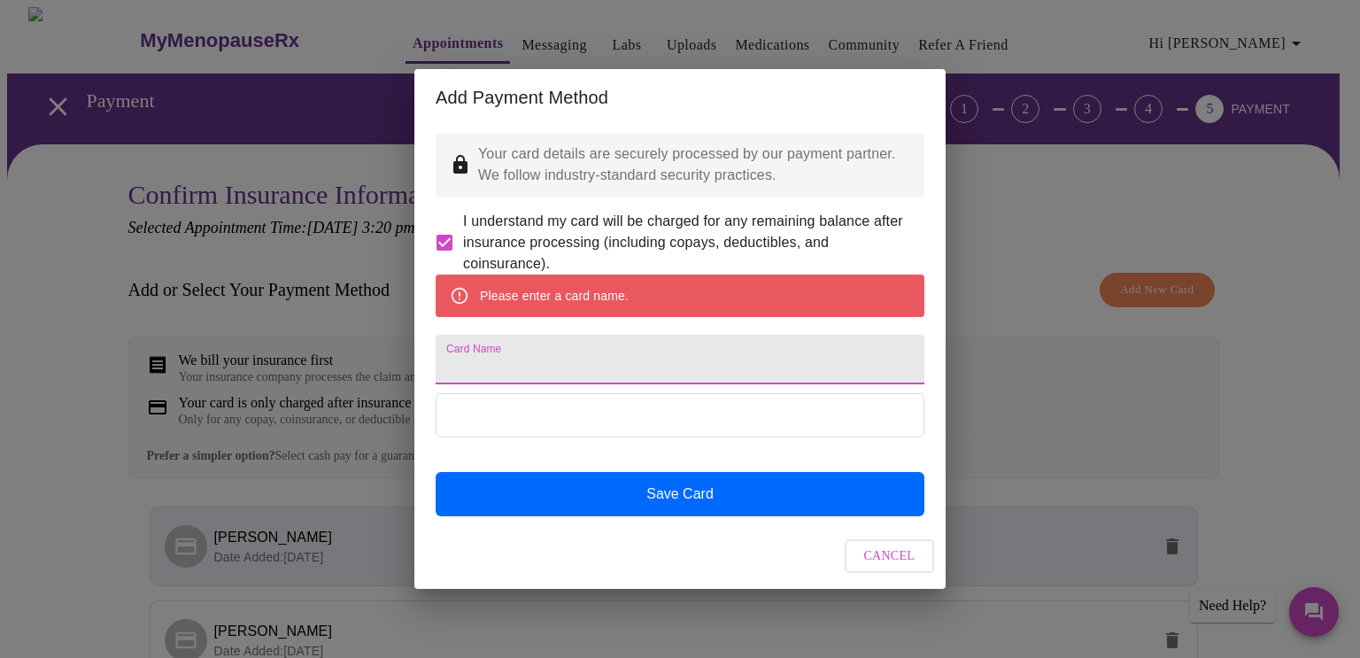
click at [667, 370] on input "Card Name" at bounding box center [680, 360] width 489 height 50
click at [498, 406] on div "Please enter a card name. Card Name Save Card" at bounding box center [680, 395] width 489 height 242
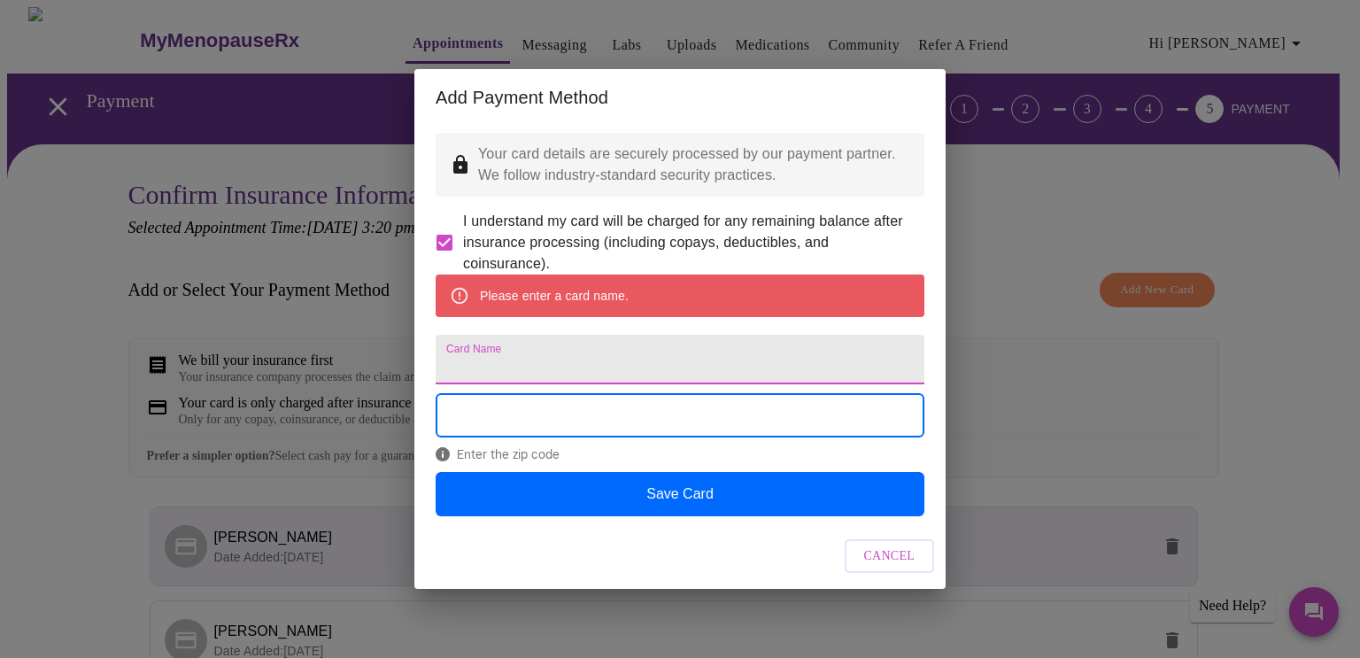
click at [529, 359] on input "Card Name" at bounding box center [680, 360] width 489 height 50
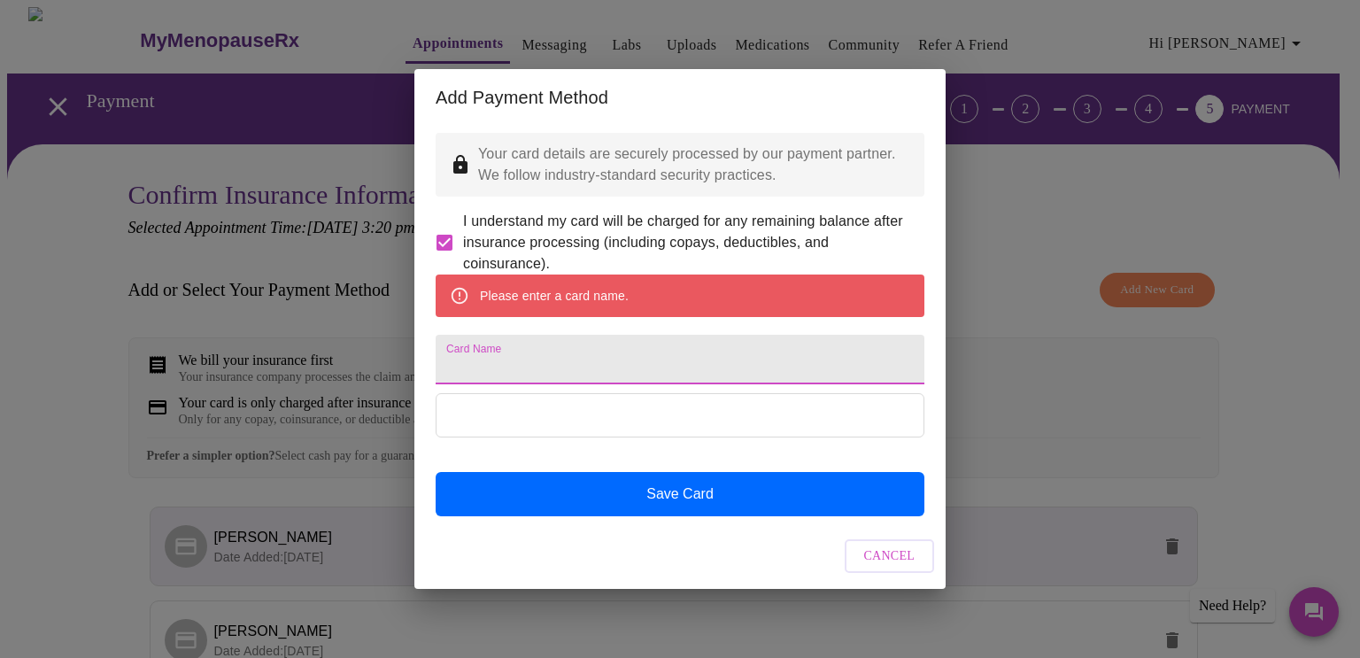
click at [495, 369] on input "Card Name" at bounding box center [680, 360] width 489 height 50
click at [543, 376] on input "Card Name" at bounding box center [680, 360] width 489 height 50
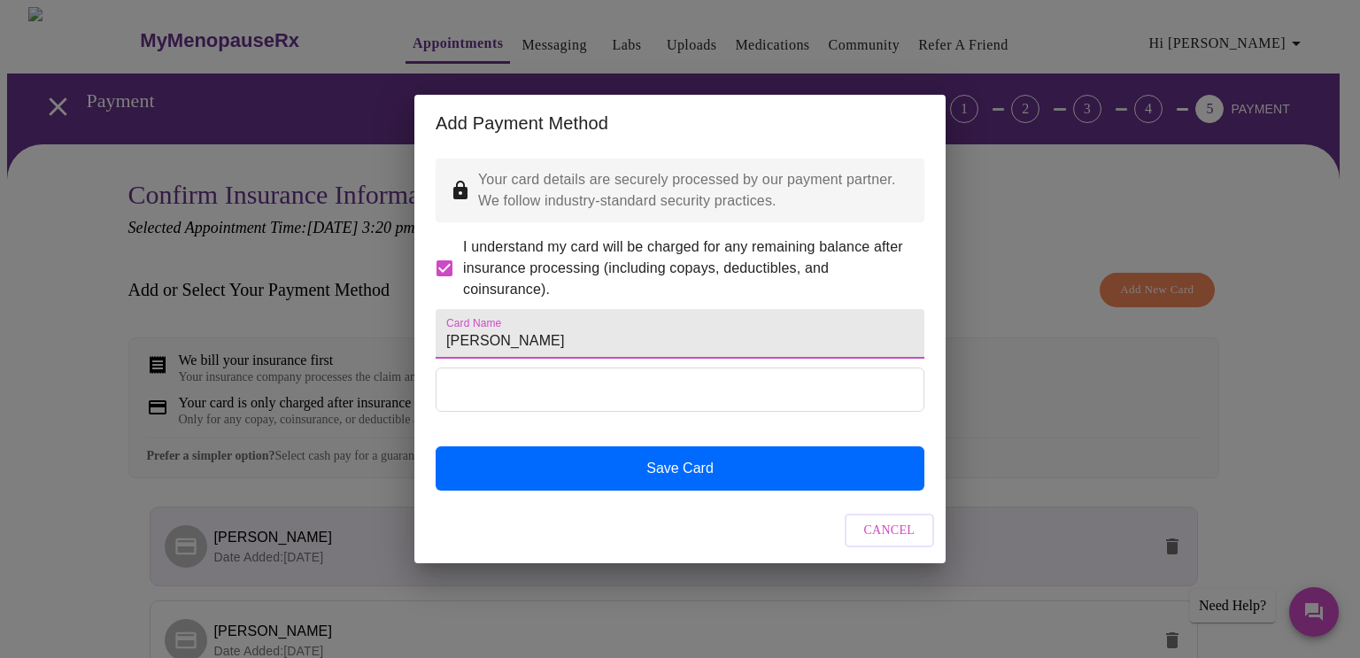
type input "[PERSON_NAME]"
click at [725, 345] on input "[PERSON_NAME]" at bounding box center [680, 334] width 489 height 50
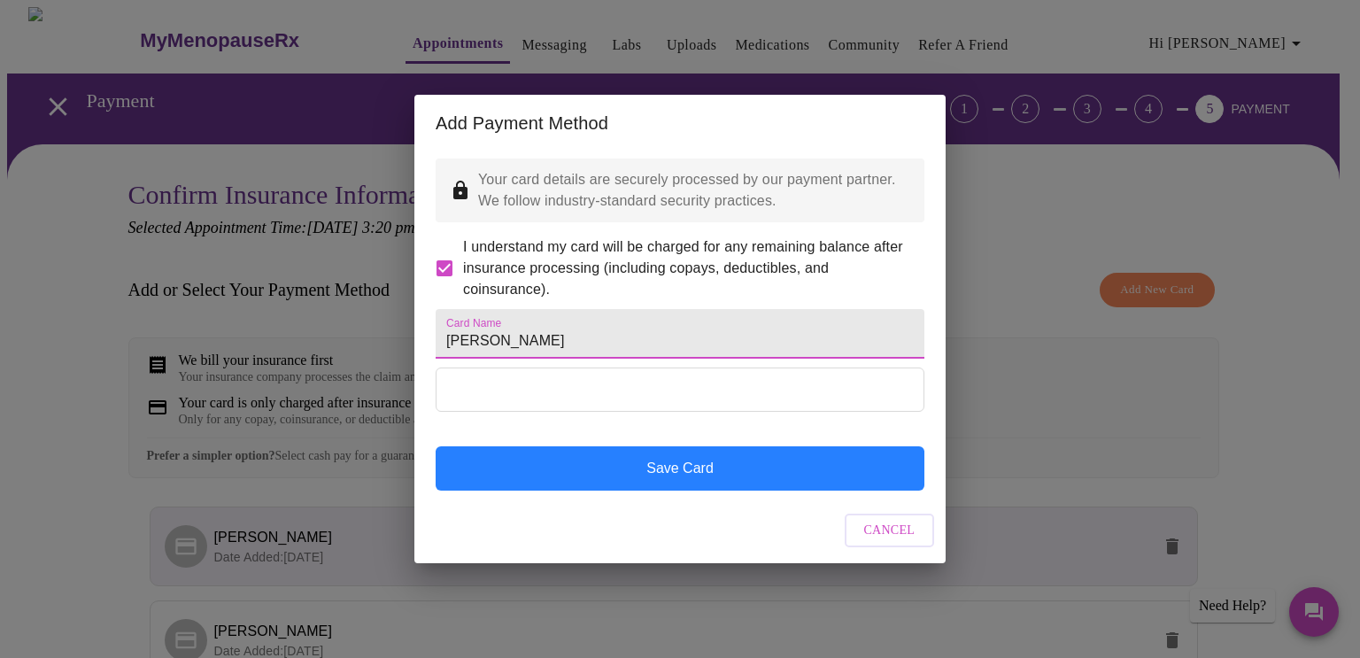
click at [704, 490] on button "Save Card" at bounding box center [680, 468] width 489 height 44
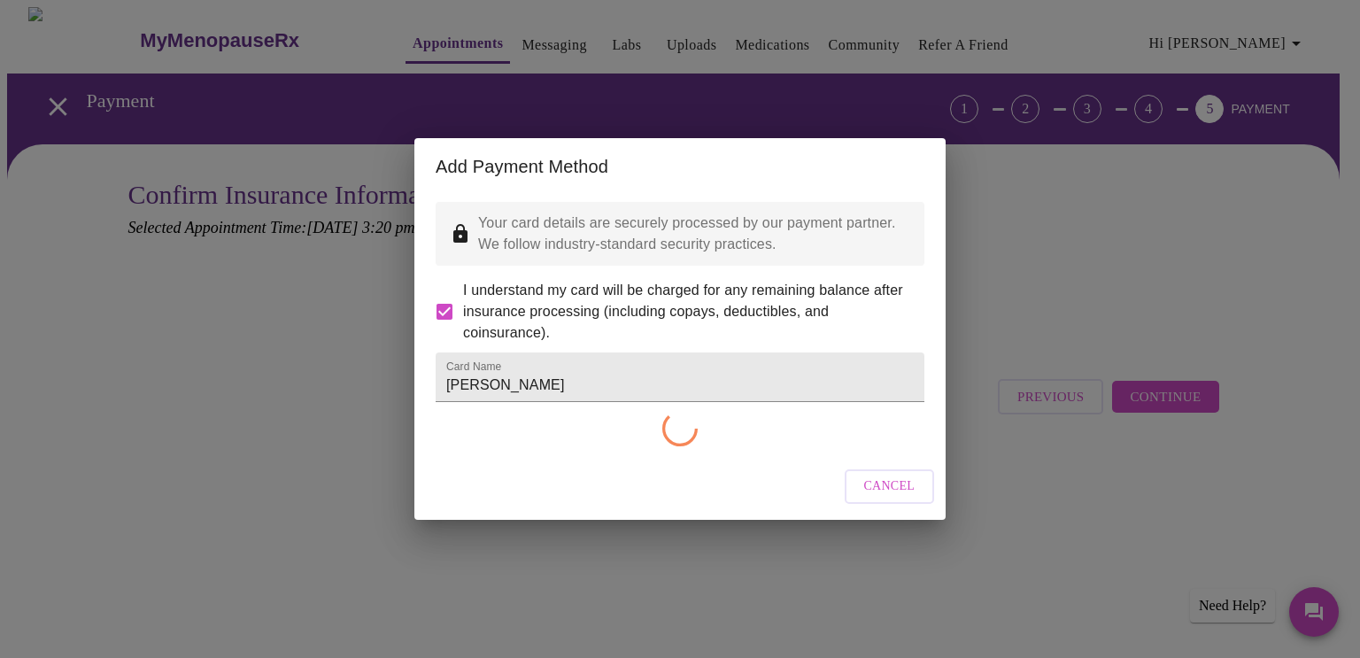
checkbox input "false"
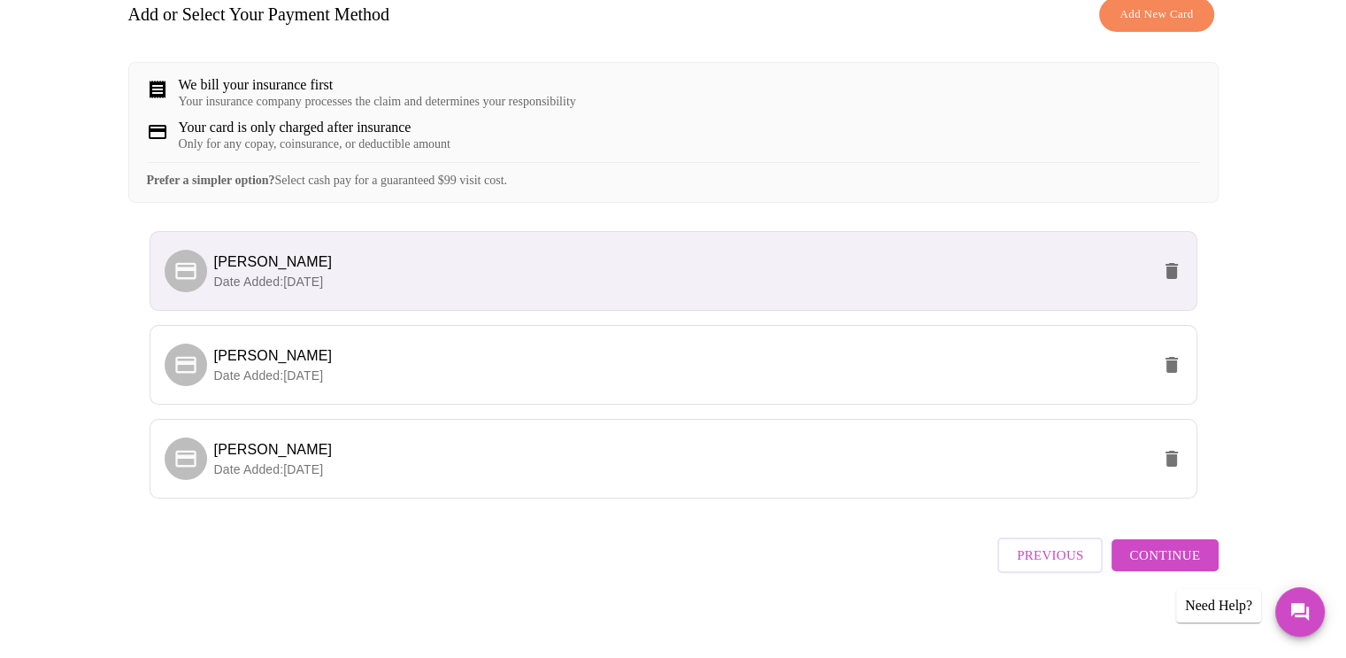
scroll to position [296, 0]
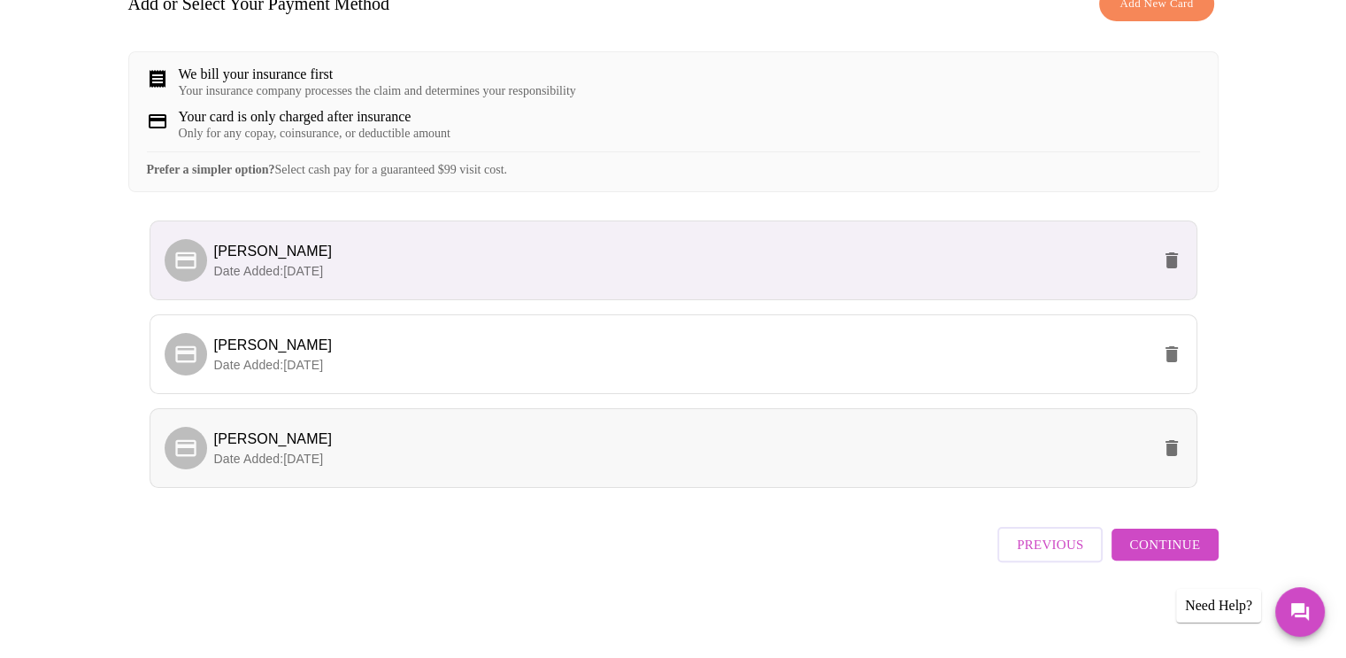
click at [457, 464] on p "Date Added: [DATE]" at bounding box center [682, 459] width 937 height 18
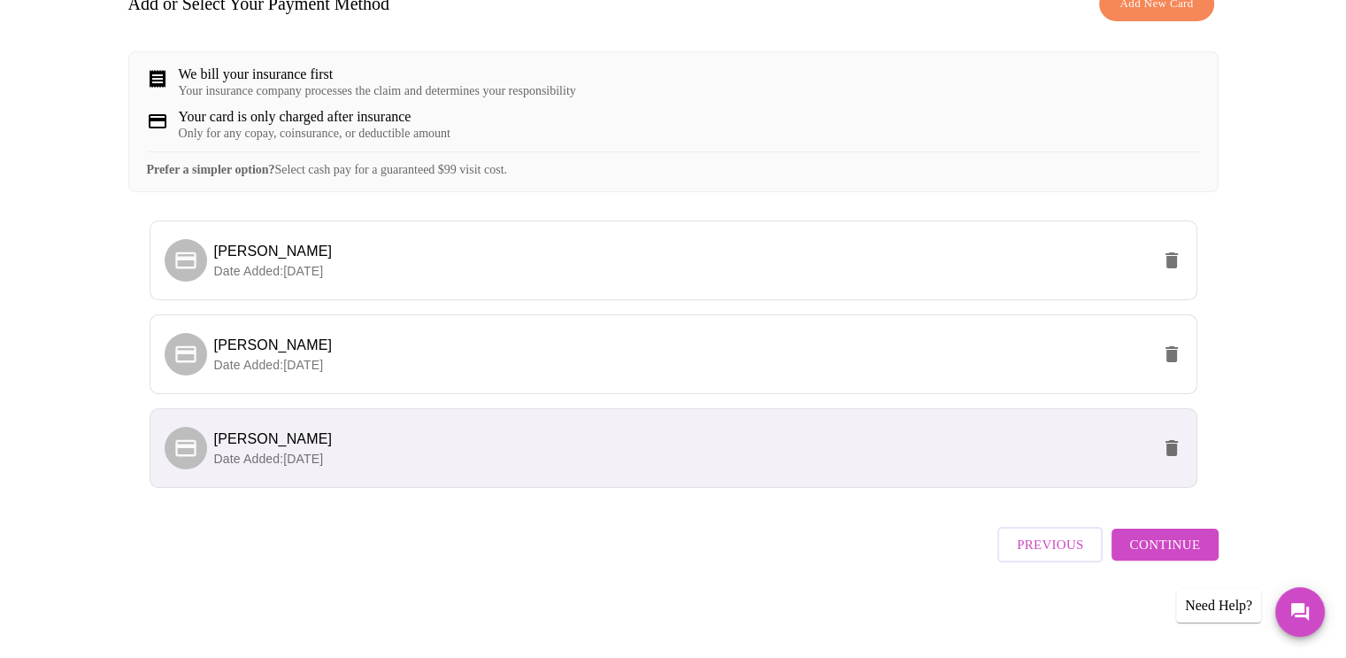
click at [1171, 556] on span "Continue" at bounding box center [1165, 544] width 71 height 23
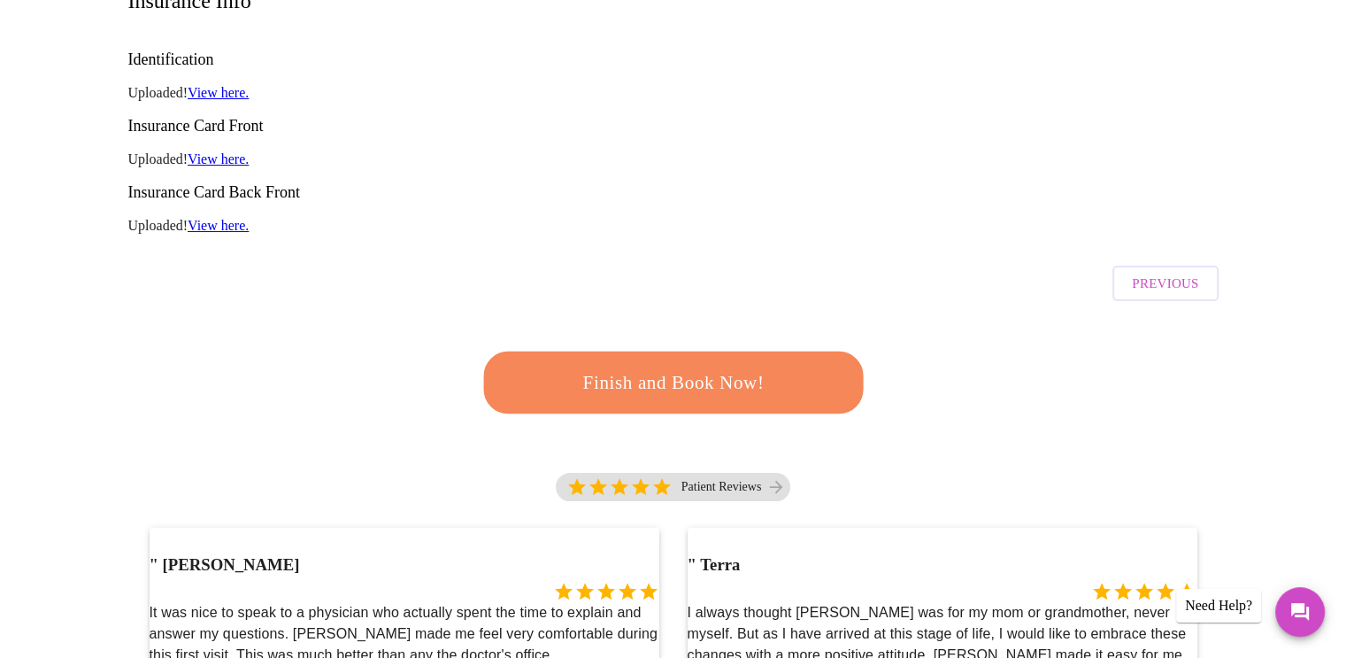
click at [675, 366] on span "Finish and Book Now!" at bounding box center [672, 382] width 331 height 33
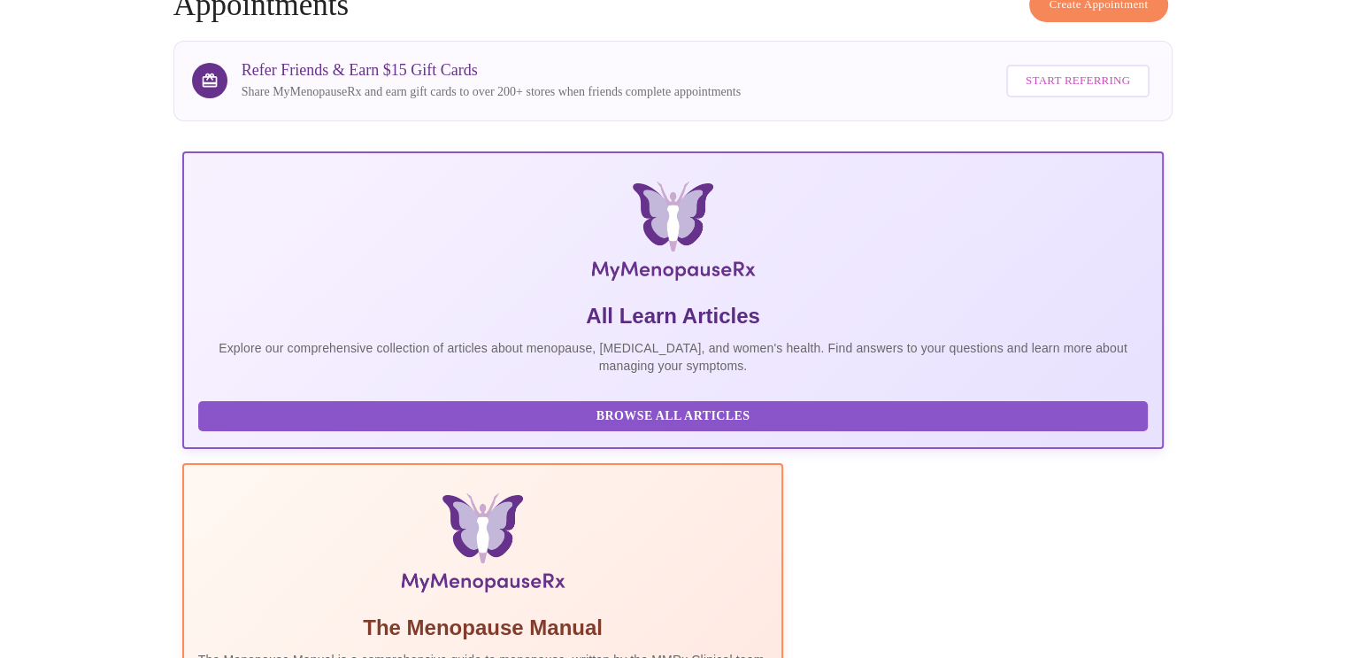
scroll to position [266, 0]
